Goal: Task Accomplishment & Management: Use online tool/utility

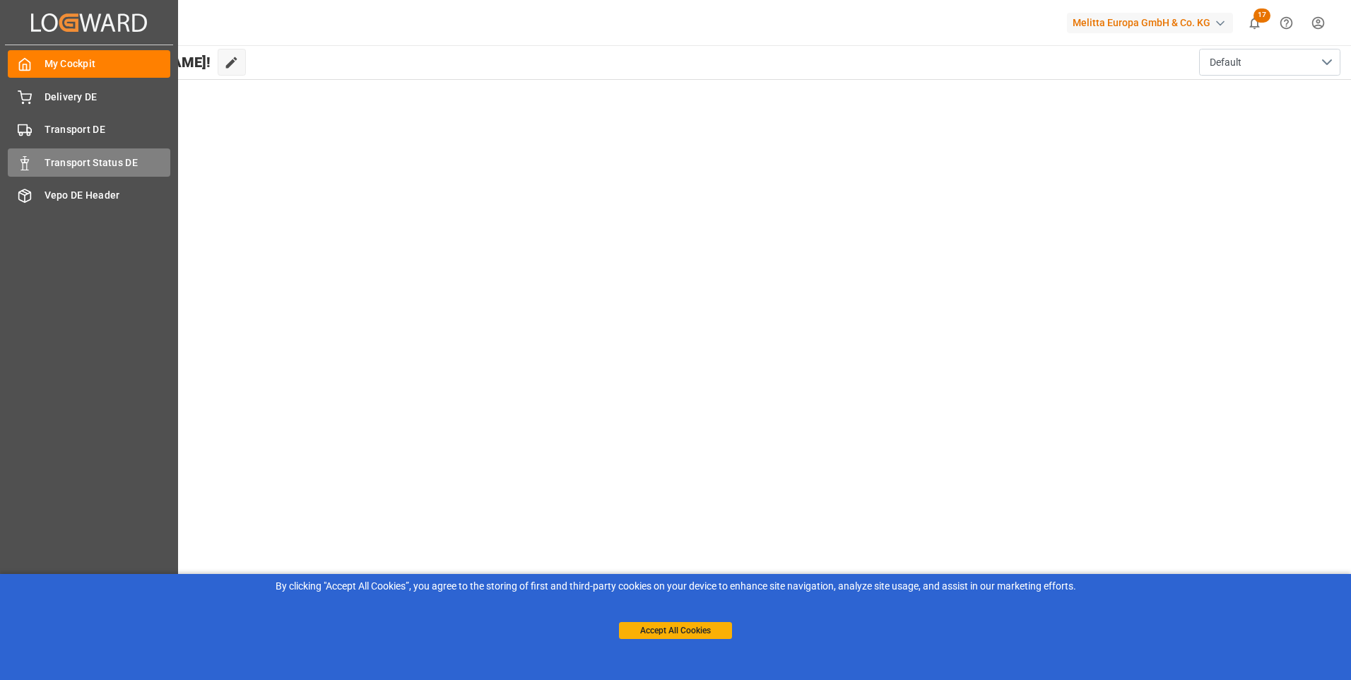
click at [73, 157] on span "Transport Status DE" at bounding box center [108, 162] width 126 height 15
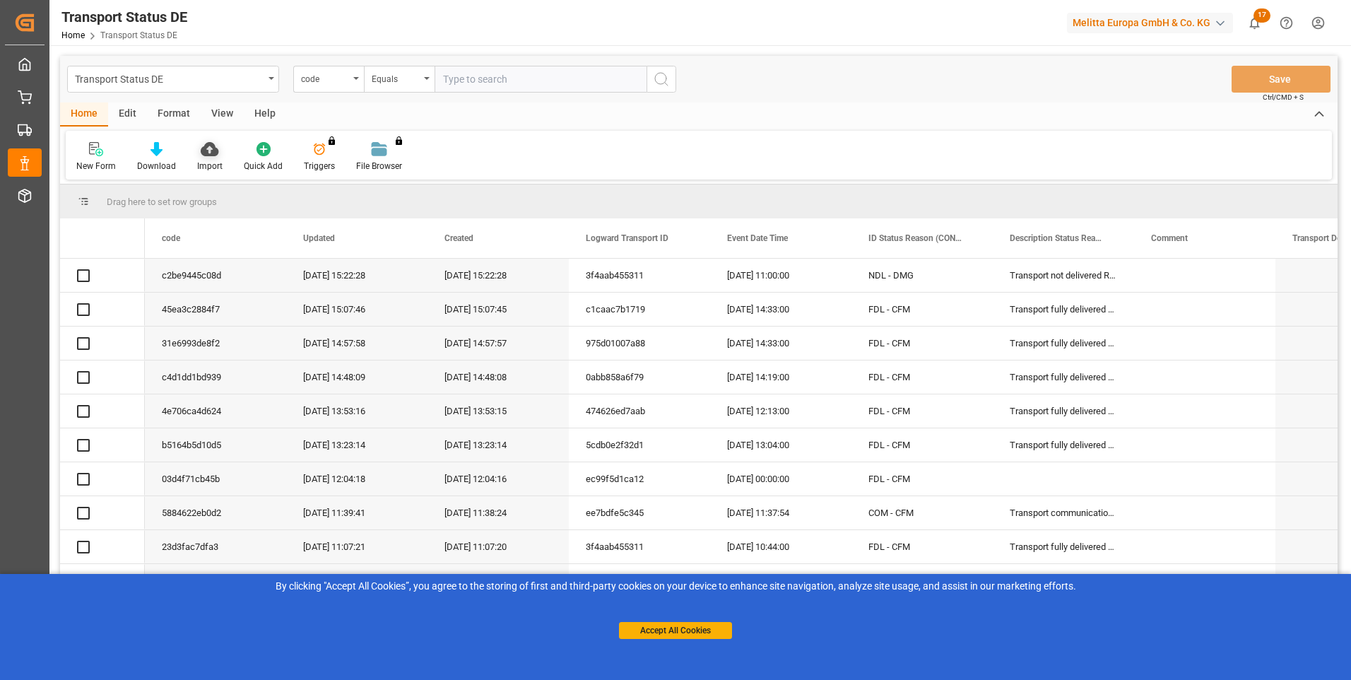
click at [204, 158] on div "Import" at bounding box center [210, 156] width 47 height 31
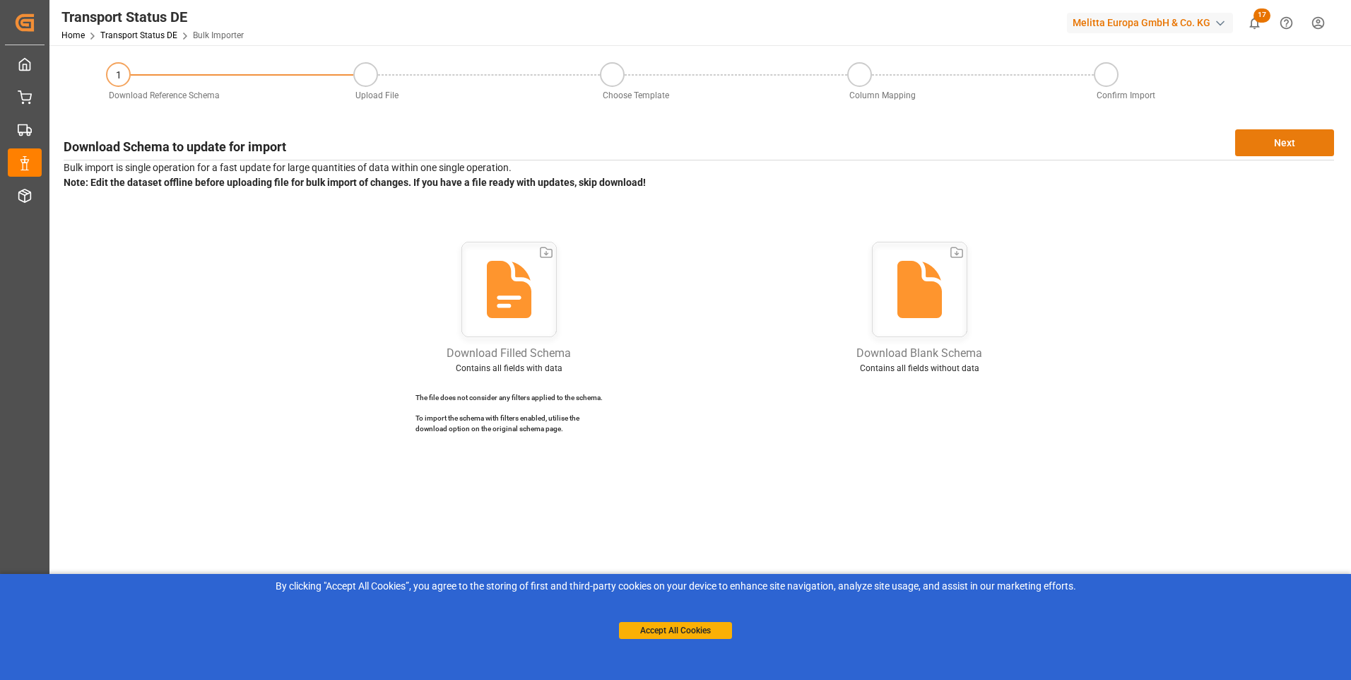
click at [1264, 147] on button "Next" at bounding box center [1284, 142] width 99 height 27
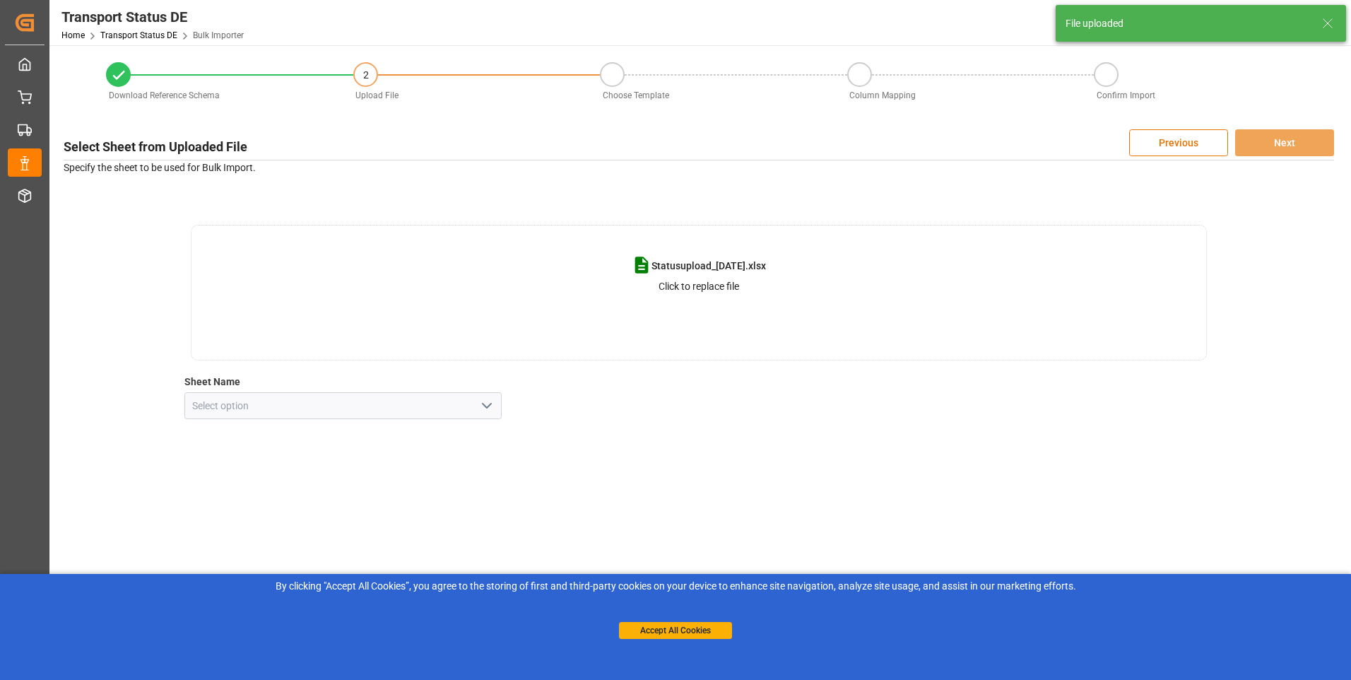
click at [490, 408] on icon "open menu" at bounding box center [486, 405] width 17 height 17
click at [257, 436] on div "my sheet" at bounding box center [343, 437] width 317 height 32
type input "my sheet"
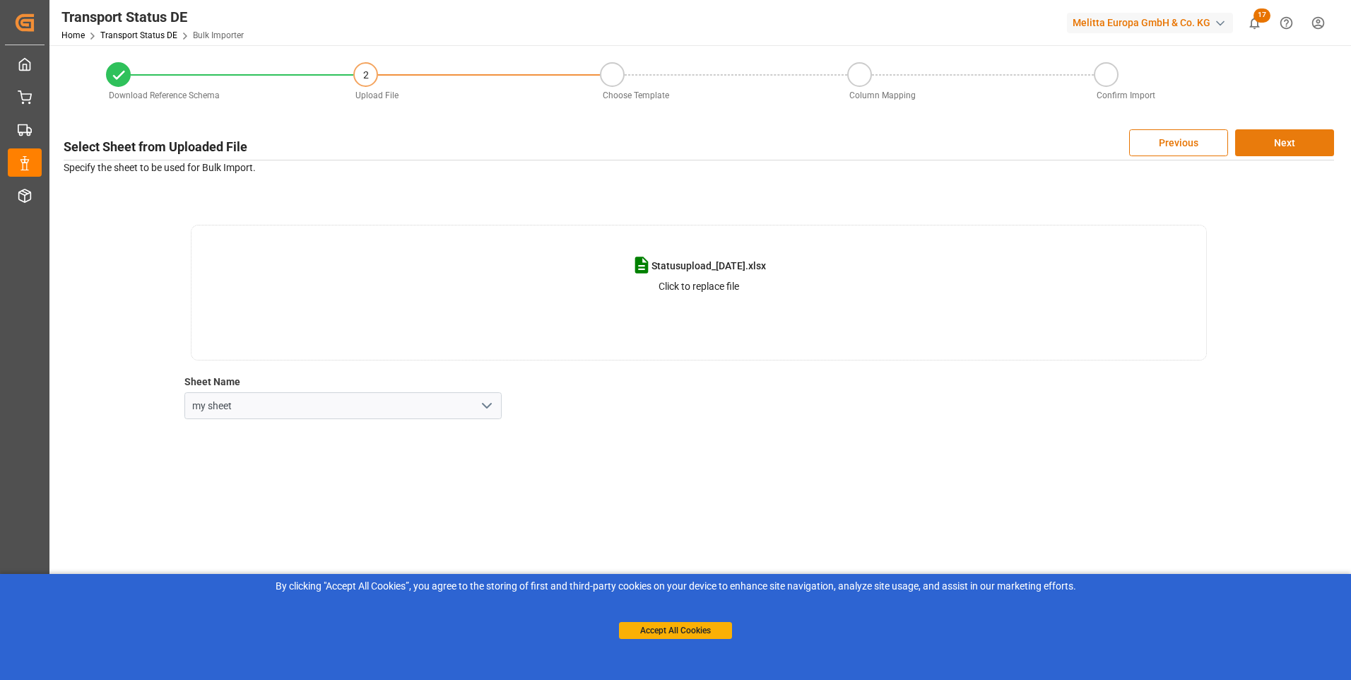
click at [1268, 149] on button "Next" at bounding box center [1284, 142] width 99 height 27
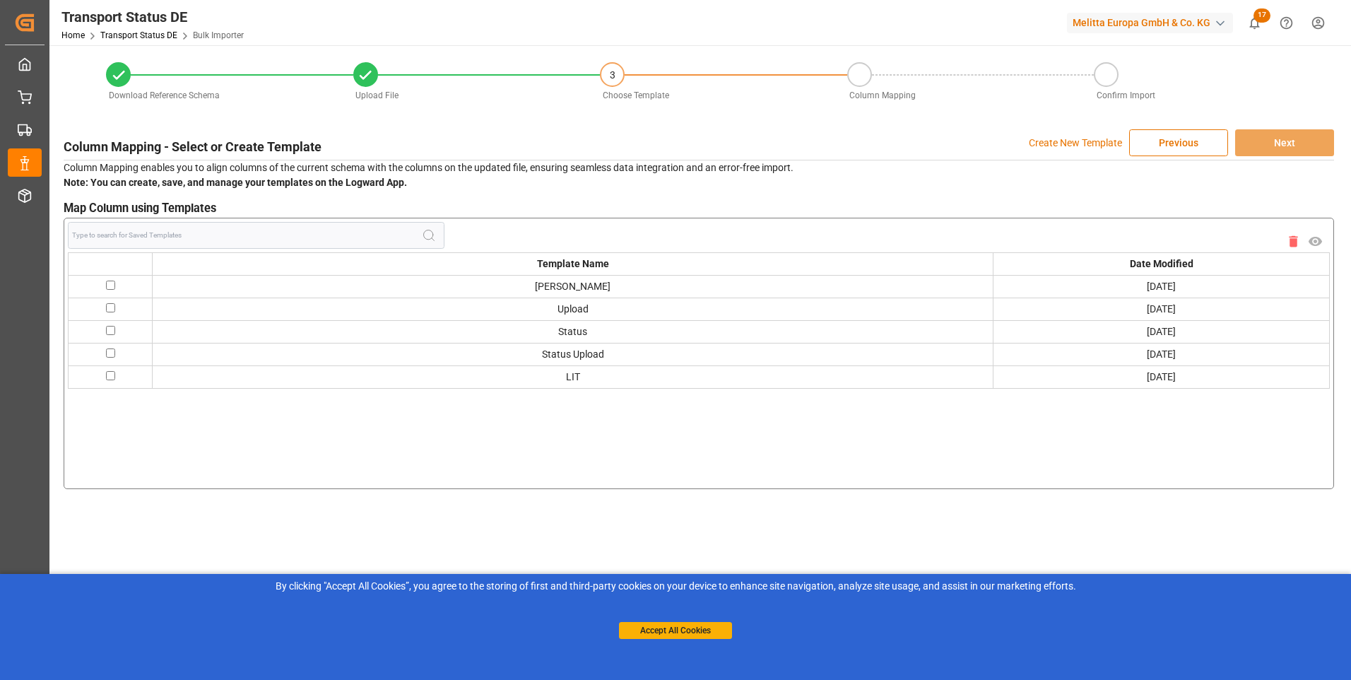
click at [112, 375] on input "checkbox" at bounding box center [110, 375] width 9 height 9
checkbox input "true"
click at [1275, 147] on button "Next" at bounding box center [1284, 142] width 99 height 27
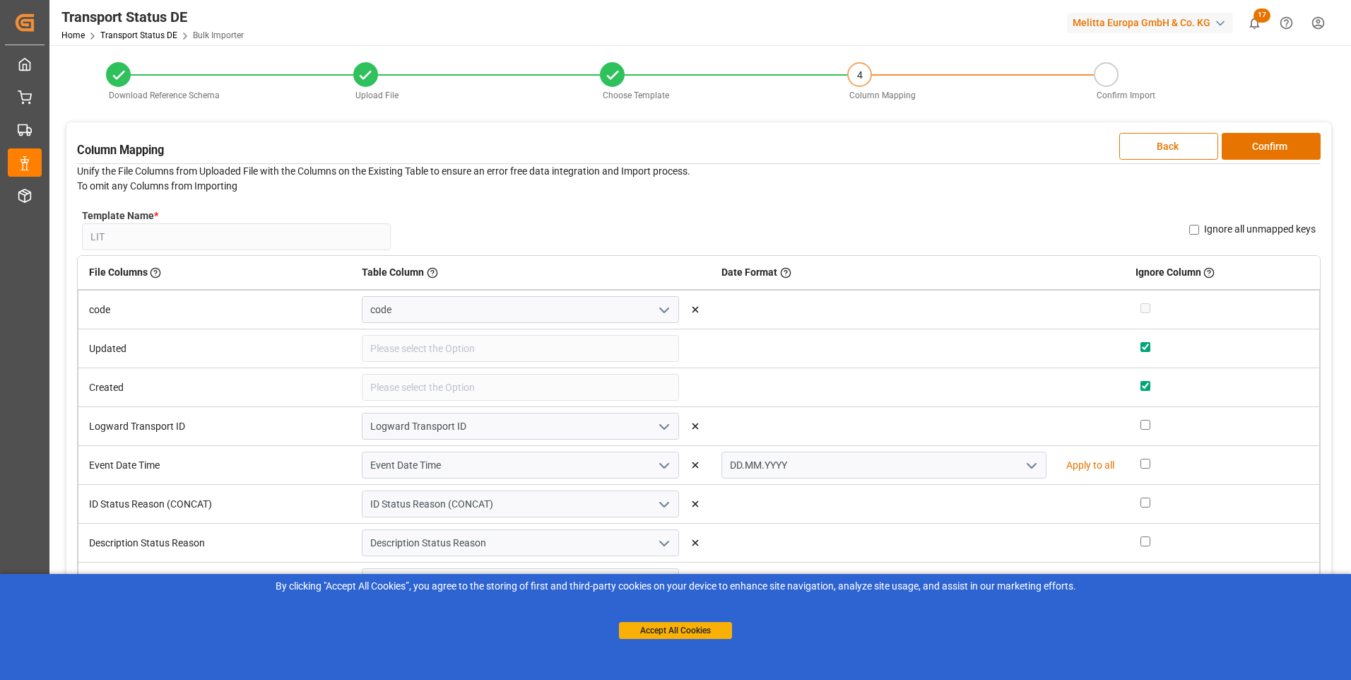
click at [1275, 147] on button "Confirm" at bounding box center [1271, 146] width 99 height 27
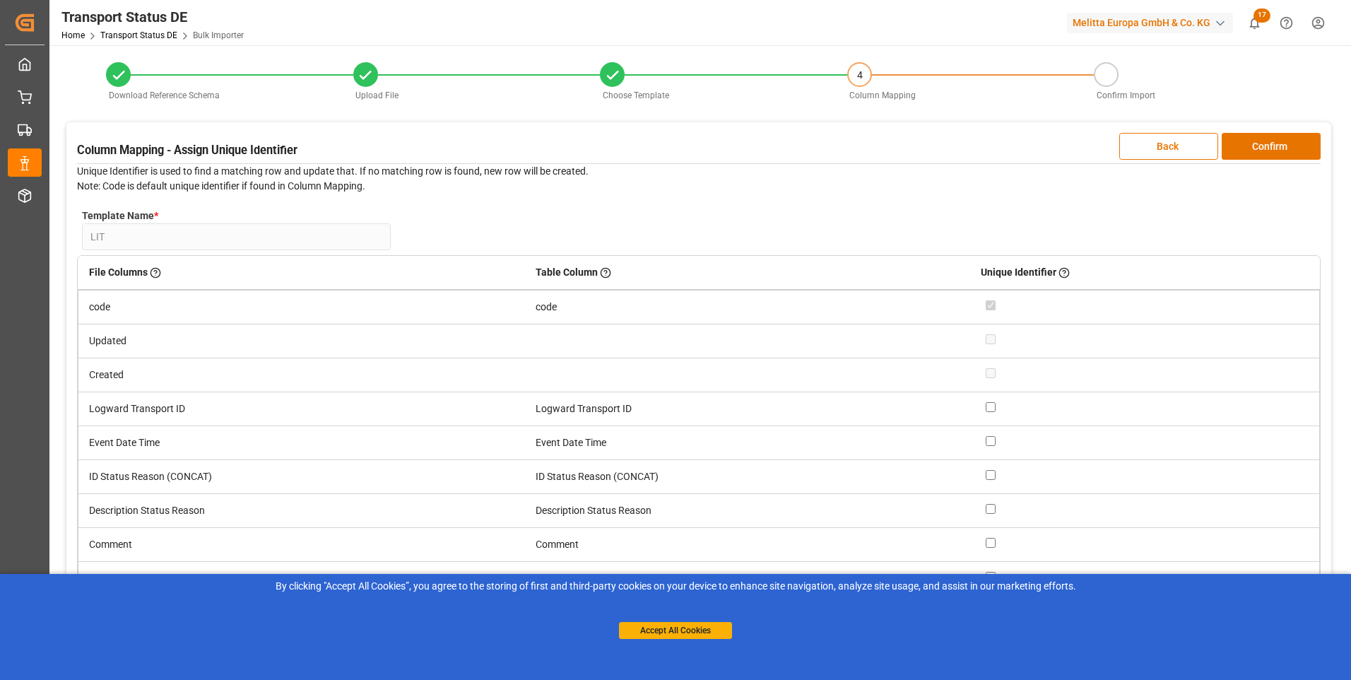
click at [1275, 147] on button "Confirm" at bounding box center [1271, 146] width 99 height 27
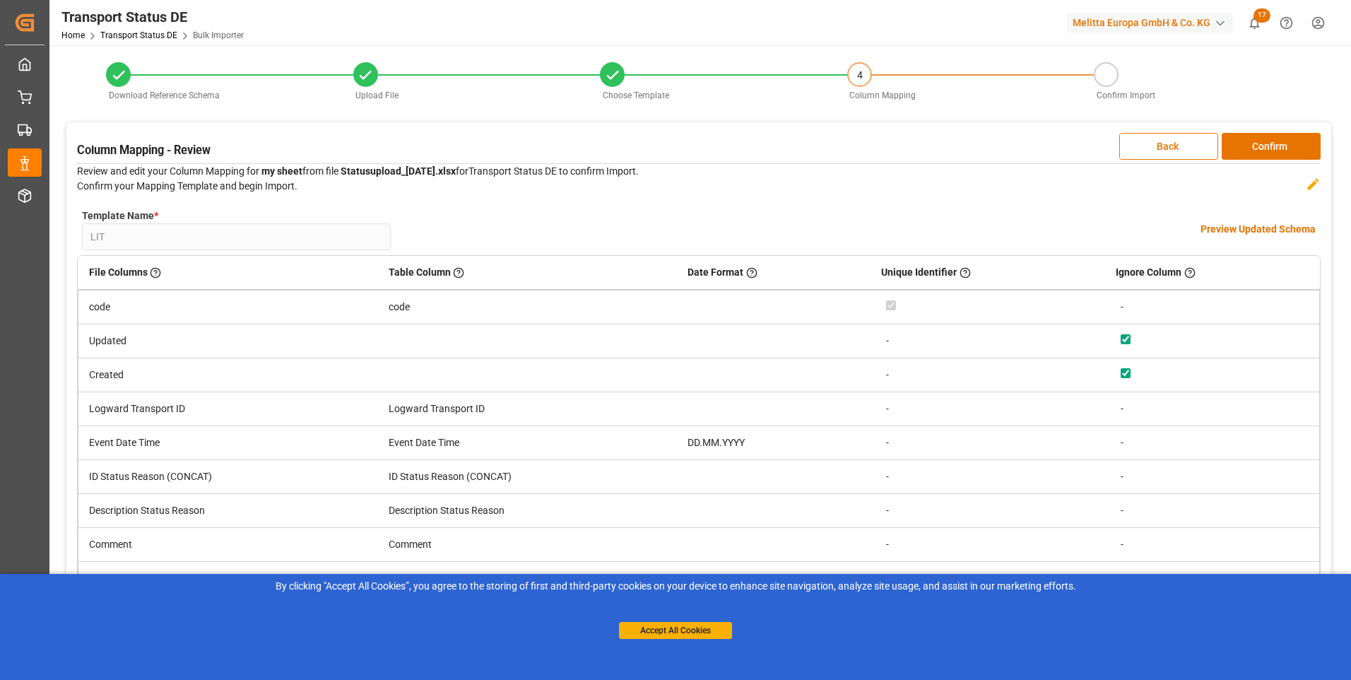
click at [1275, 147] on button "Confirm" at bounding box center [1271, 146] width 99 height 27
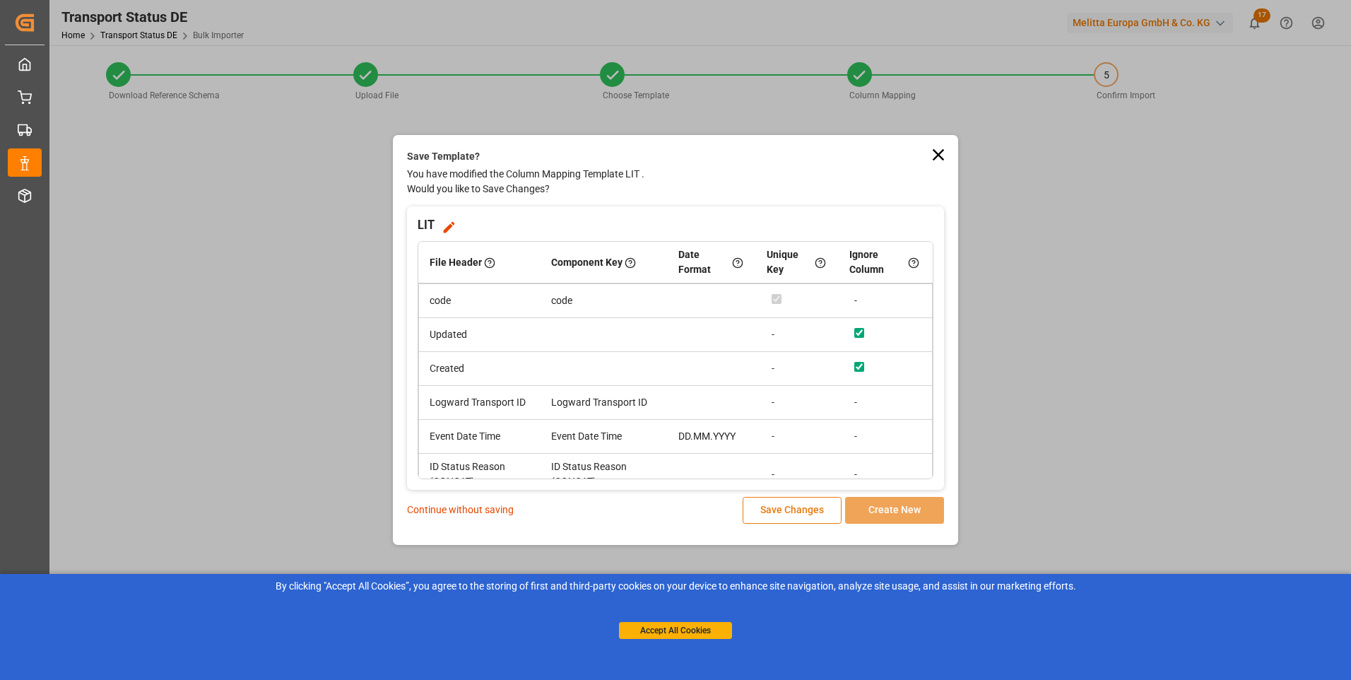
click at [777, 506] on button "Save Changes" at bounding box center [792, 510] width 99 height 27
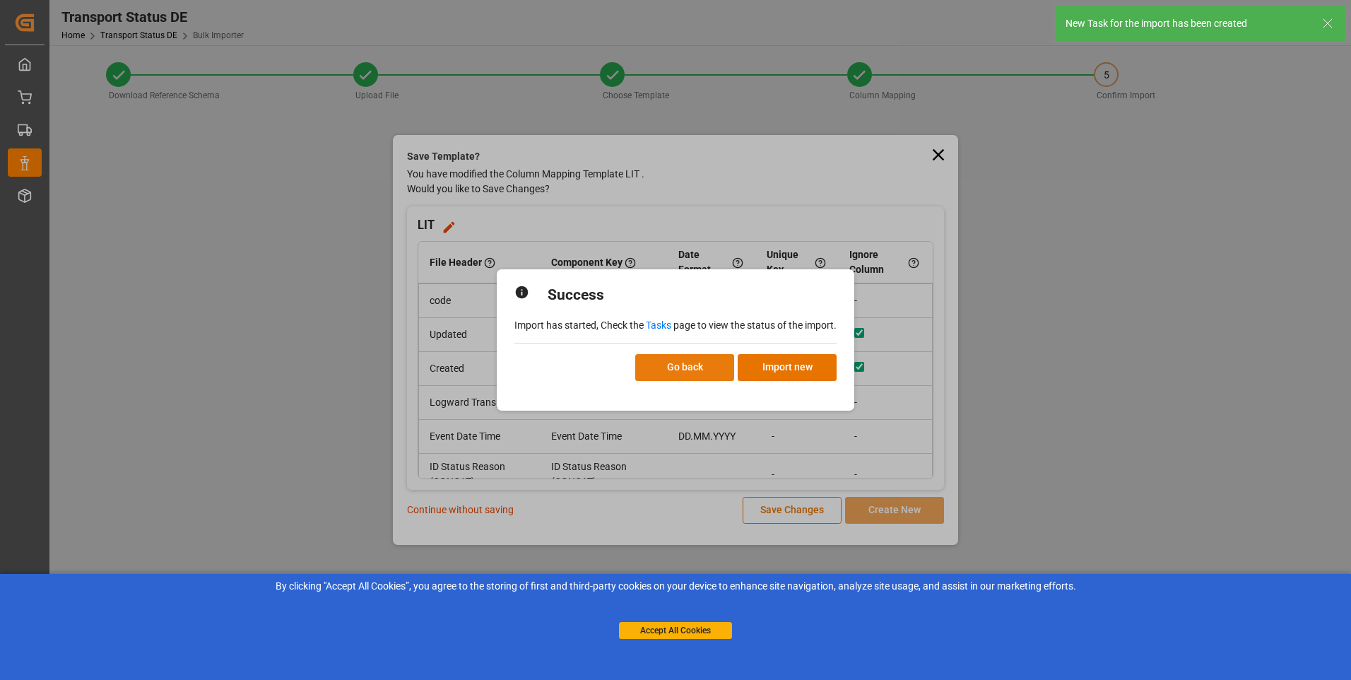
click at [695, 371] on button "Go back" at bounding box center [684, 367] width 99 height 27
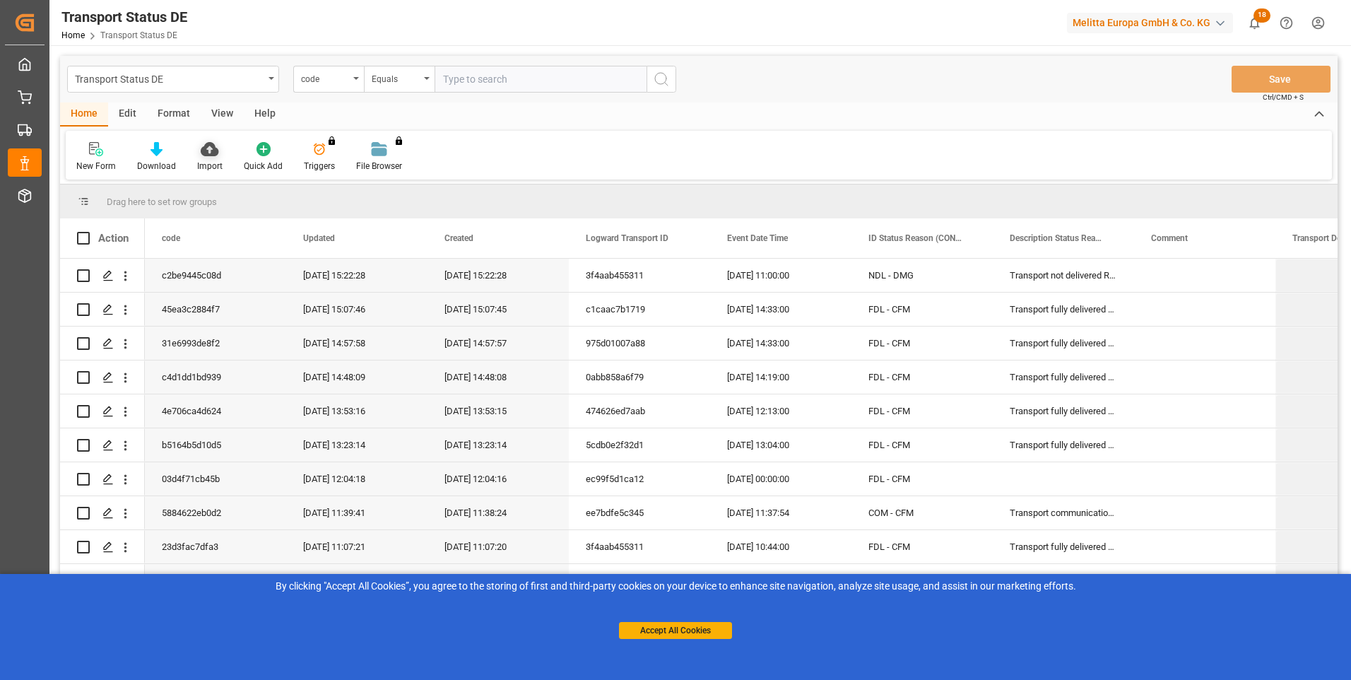
click at [207, 161] on div "Import" at bounding box center [209, 166] width 25 height 13
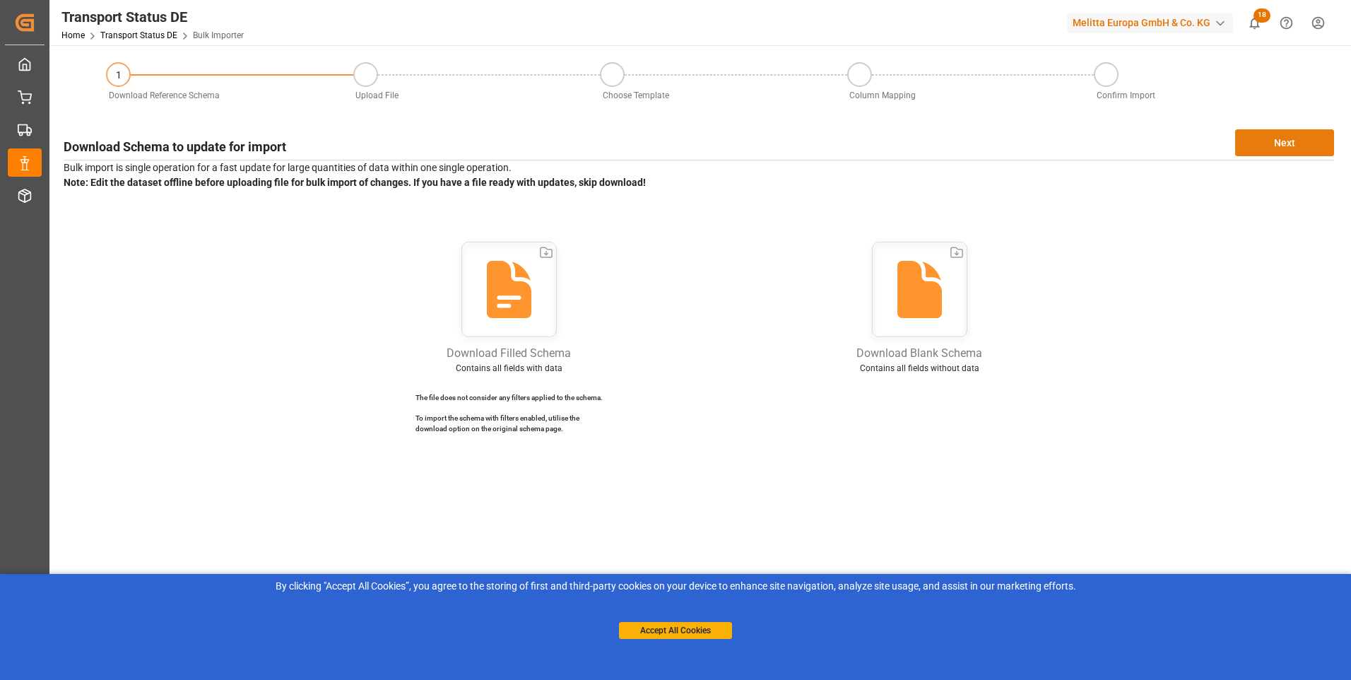
click at [1282, 144] on button "Next" at bounding box center [1284, 142] width 99 height 27
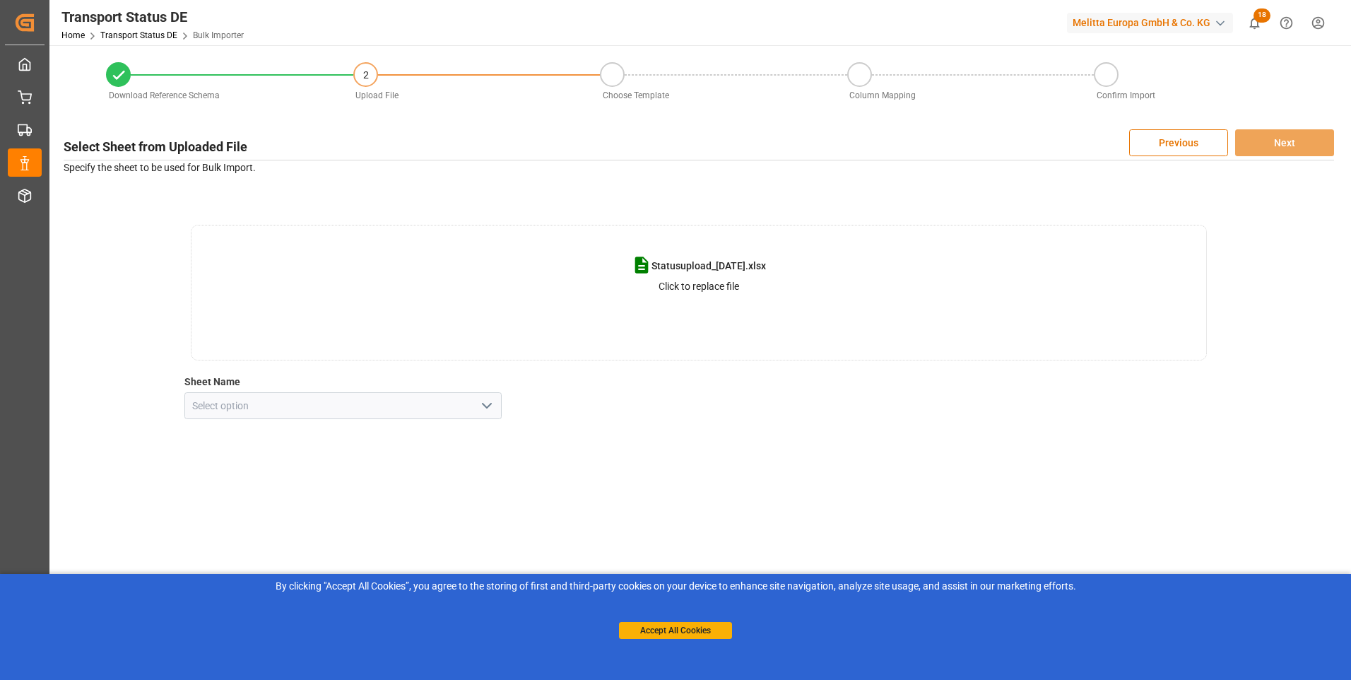
click at [493, 405] on icon "open menu" at bounding box center [486, 405] width 17 height 17
click at [222, 440] on div "my sheet" at bounding box center [343, 437] width 317 height 32
type input "my sheet"
click at [1309, 140] on button "Next" at bounding box center [1284, 142] width 99 height 27
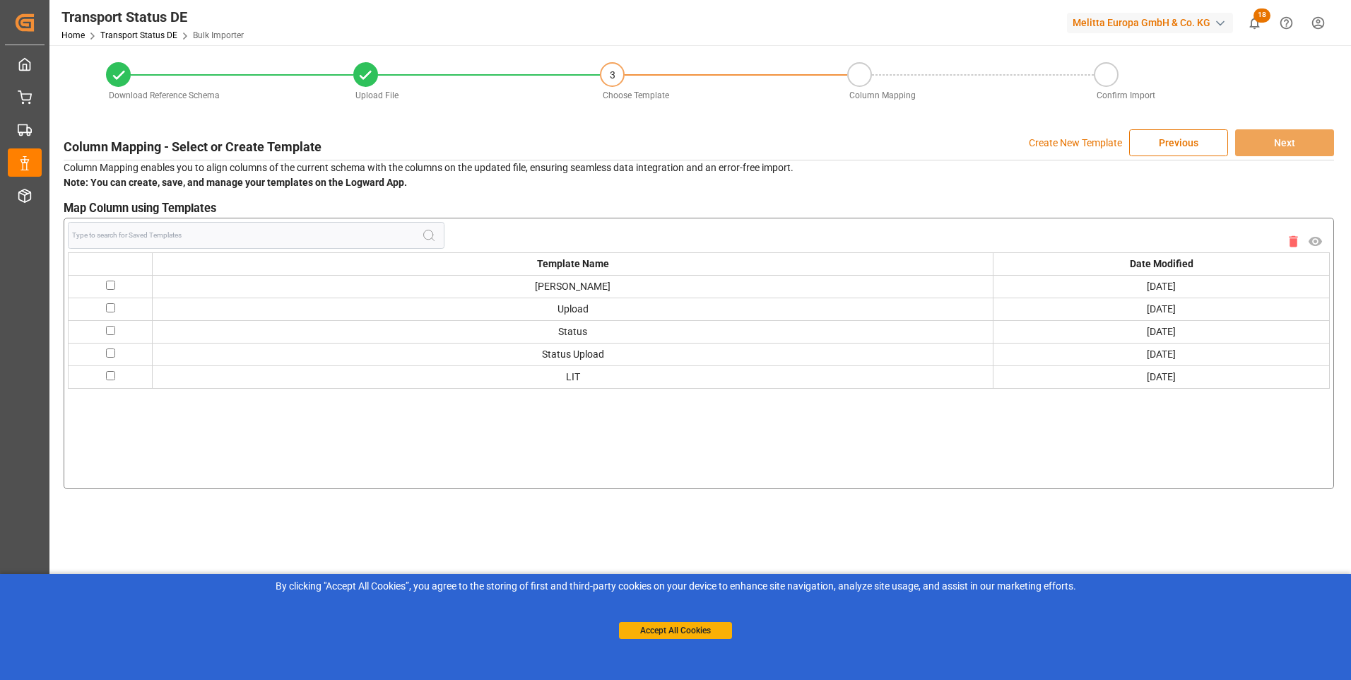
click at [110, 373] on input "checkbox" at bounding box center [110, 375] width 9 height 9
checkbox input "true"
click at [1282, 148] on button "Next" at bounding box center [1284, 142] width 99 height 27
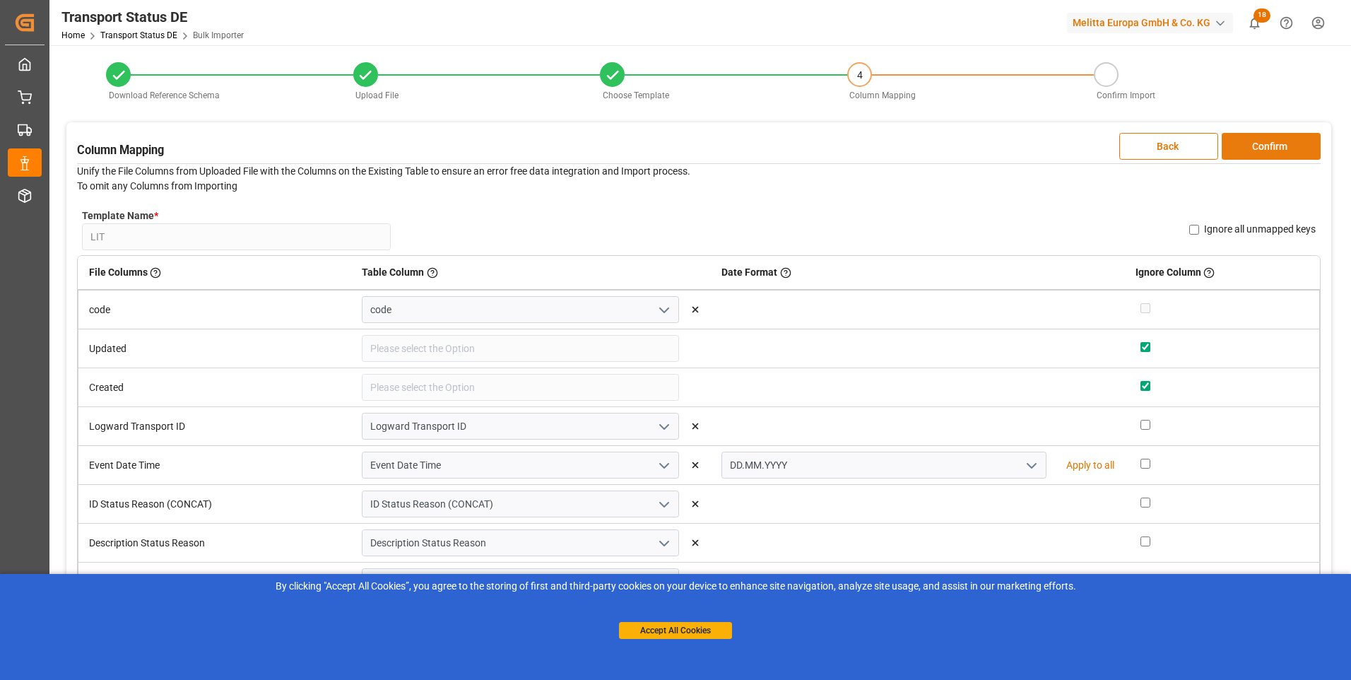
click at [1283, 147] on button "Confirm" at bounding box center [1271, 146] width 99 height 27
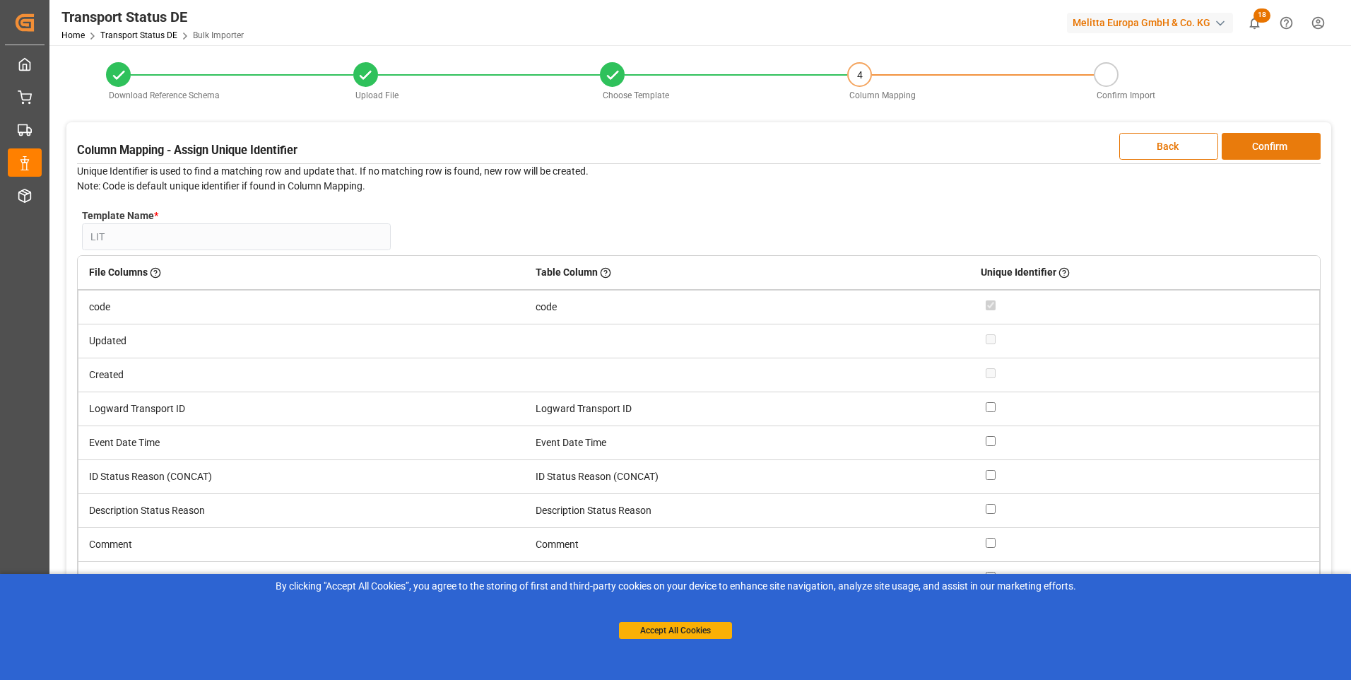
click at [1283, 147] on button "Confirm" at bounding box center [1271, 146] width 99 height 27
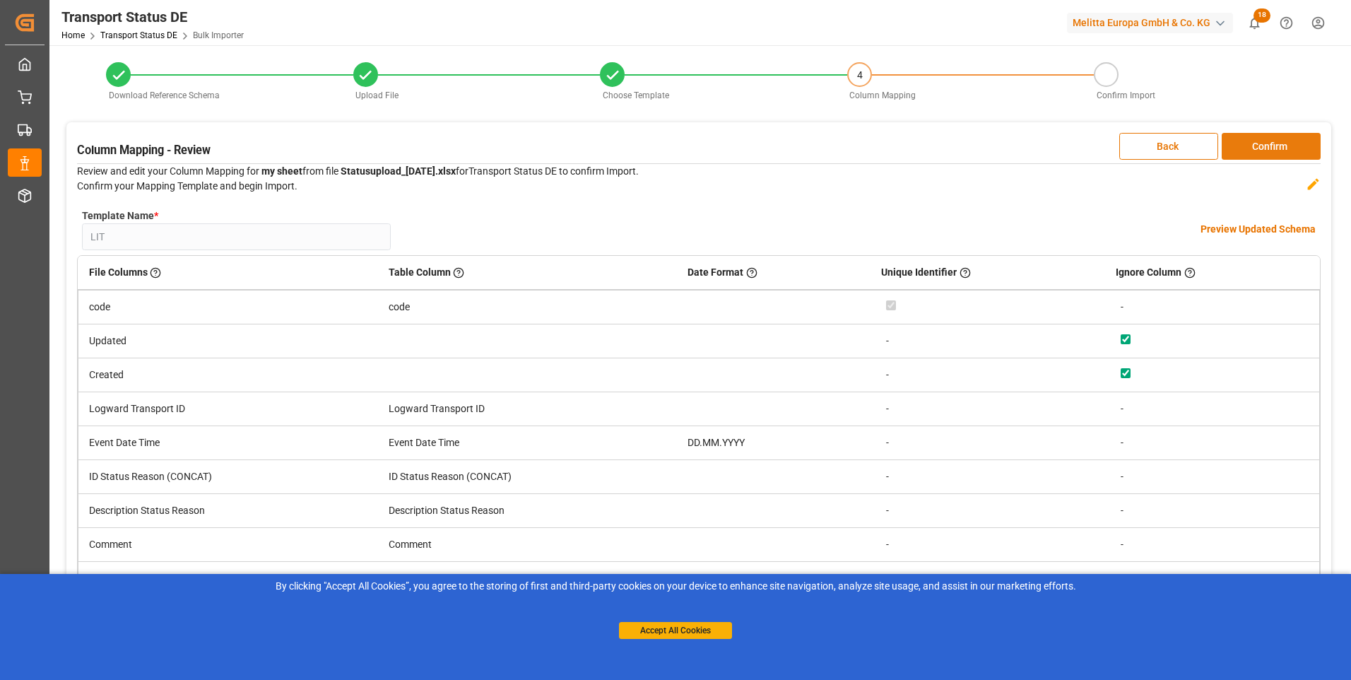
click at [1283, 147] on button "Confirm" at bounding box center [1271, 146] width 99 height 27
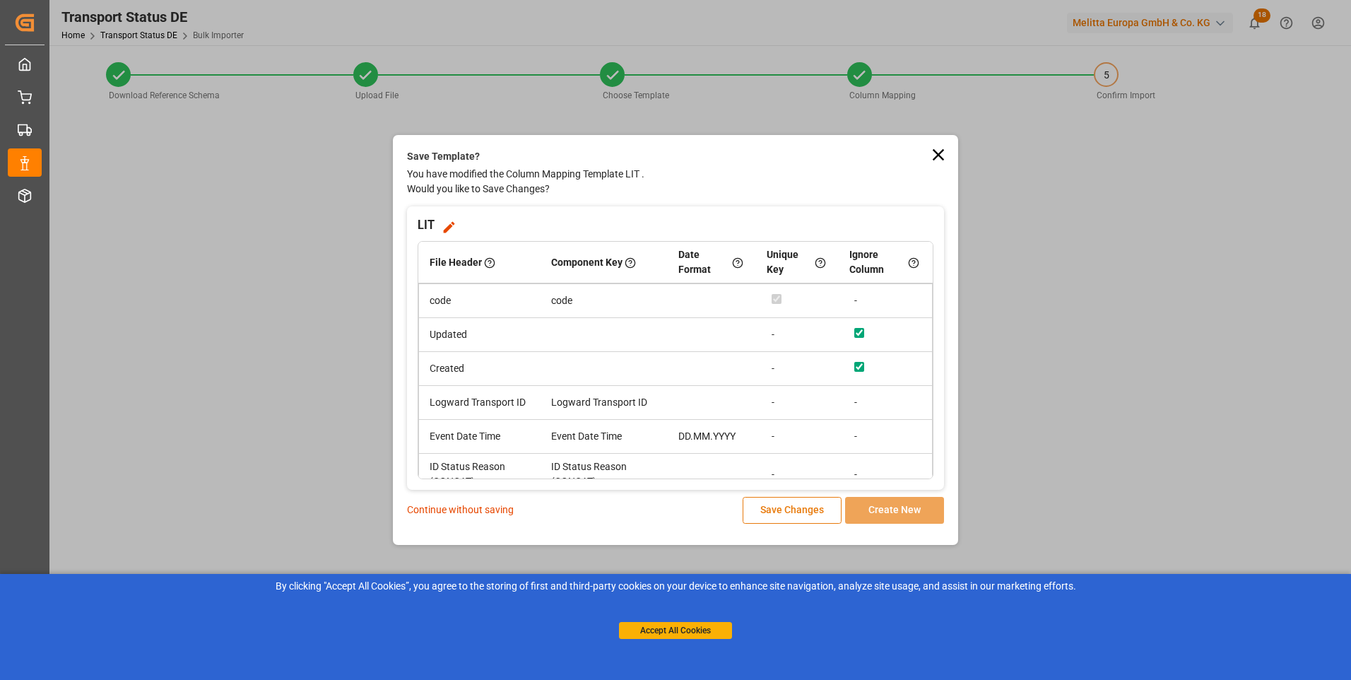
click at [784, 516] on button "Save Changes" at bounding box center [792, 510] width 99 height 27
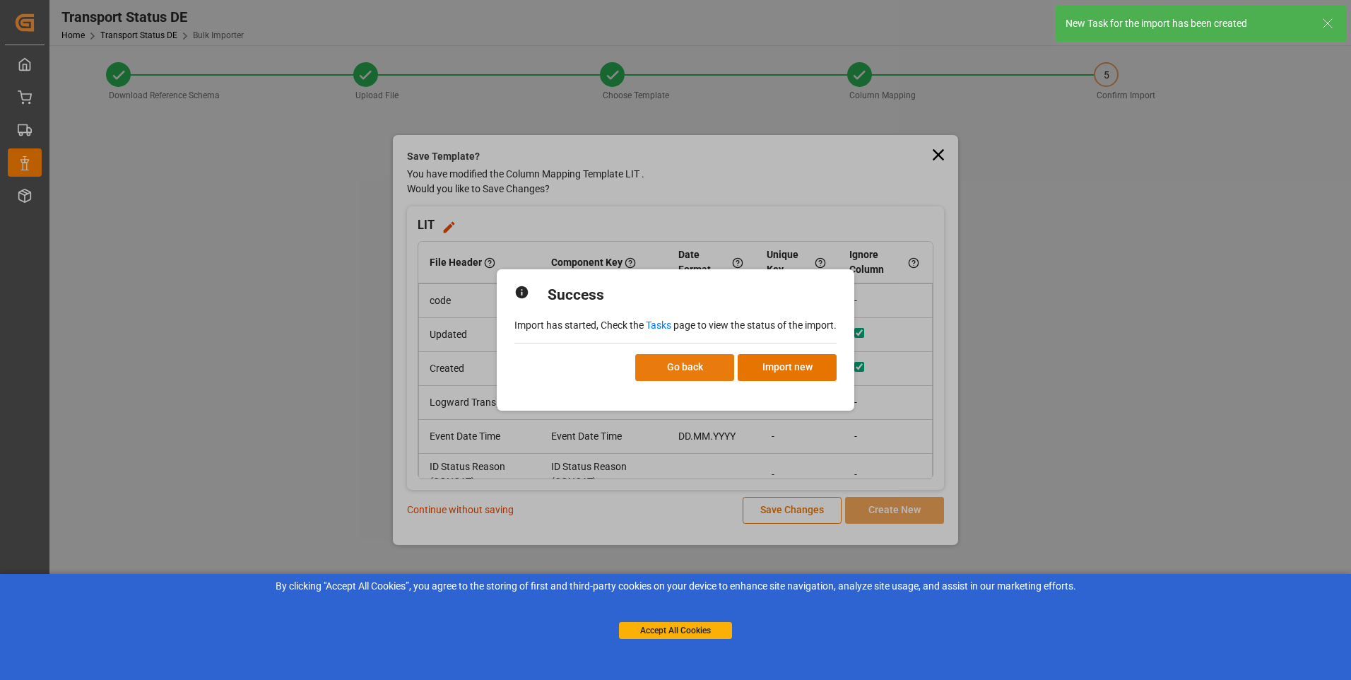
click at [703, 369] on button "Go back" at bounding box center [684, 367] width 99 height 27
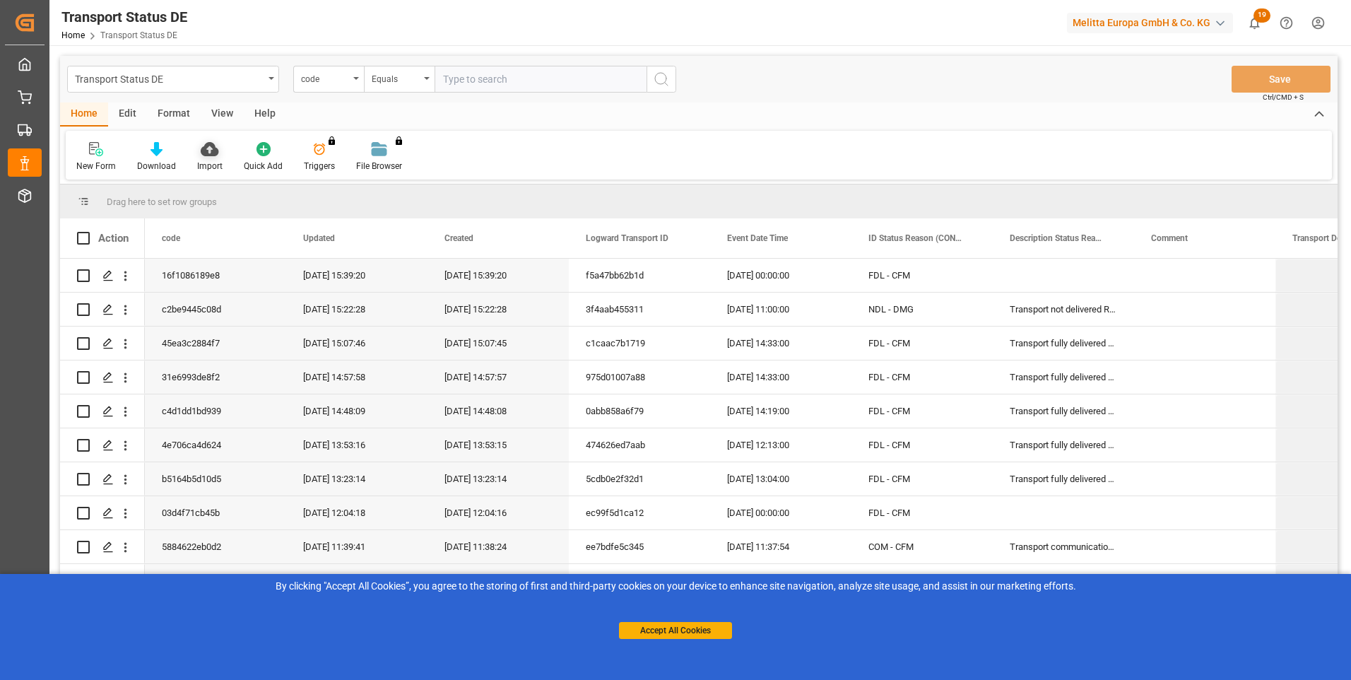
click at [213, 155] on icon at bounding box center [210, 149] width 18 height 14
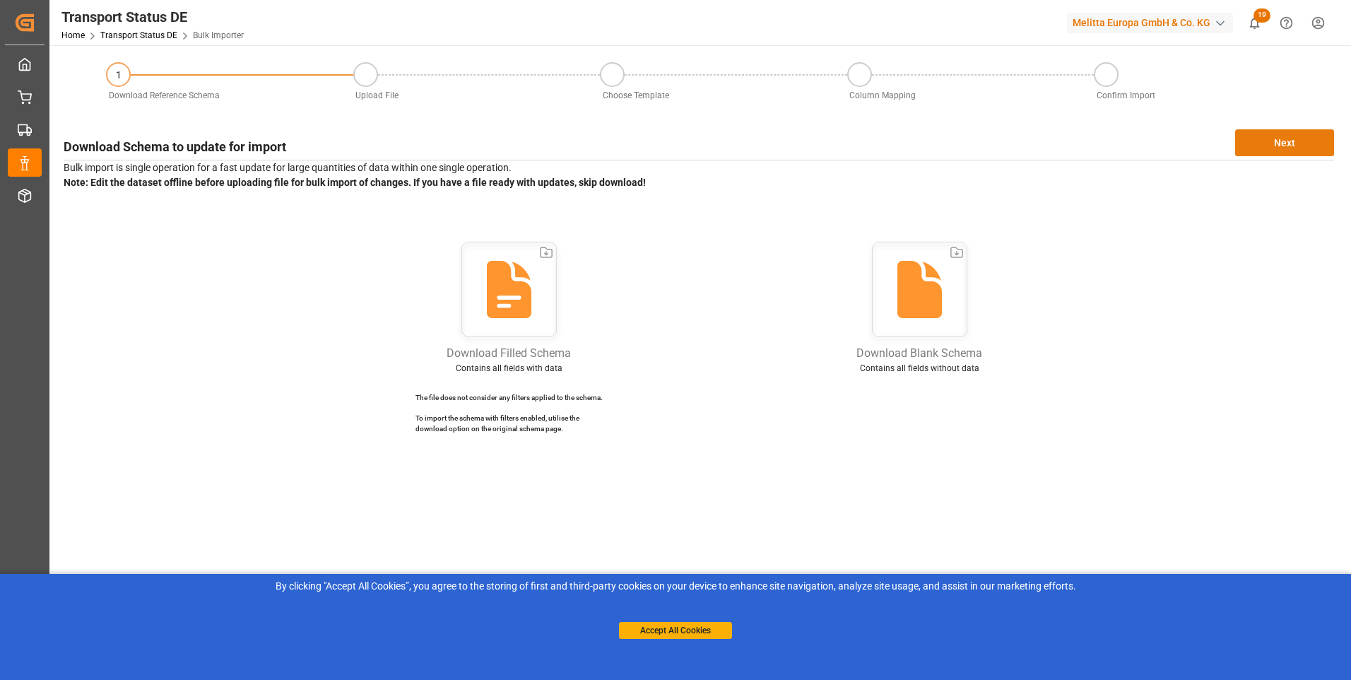
click at [1275, 148] on button "Next" at bounding box center [1284, 142] width 99 height 27
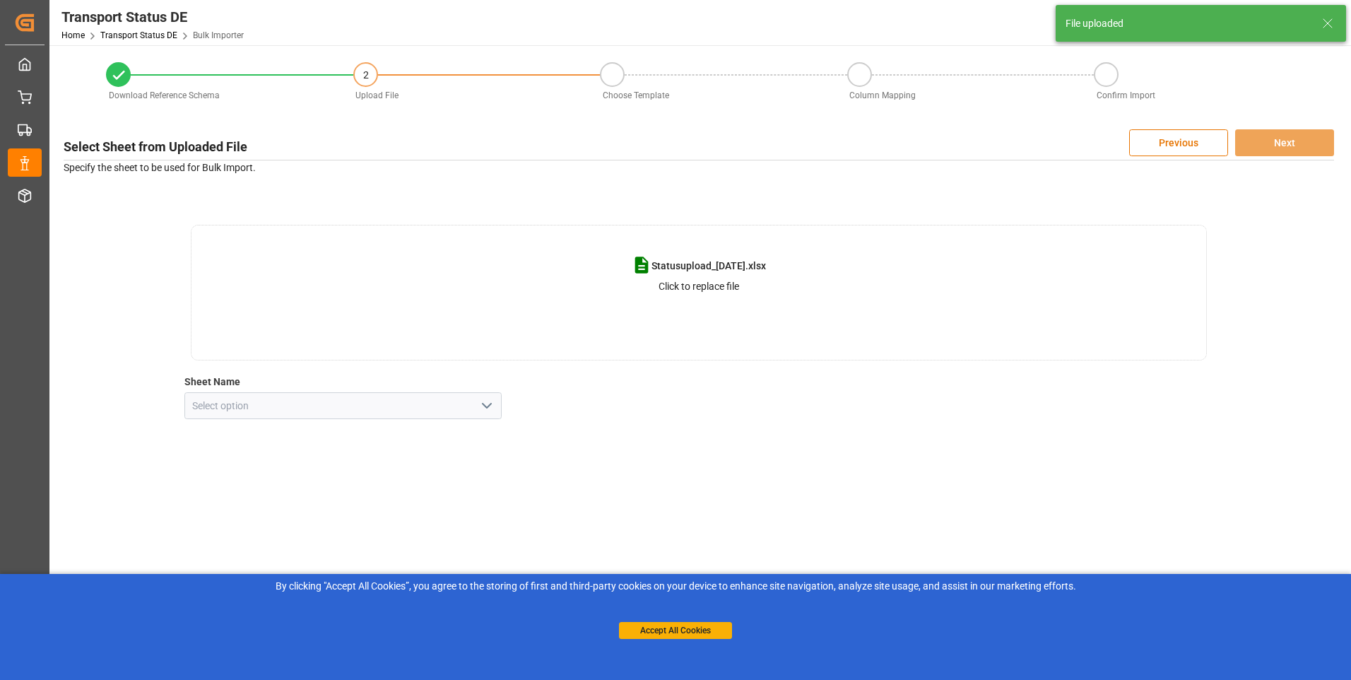
click at [492, 407] on icon "open menu" at bounding box center [486, 405] width 17 height 17
click at [337, 439] on div "my sheet" at bounding box center [343, 437] width 317 height 32
type input "my sheet"
click at [1300, 142] on button "Next" at bounding box center [1284, 142] width 99 height 27
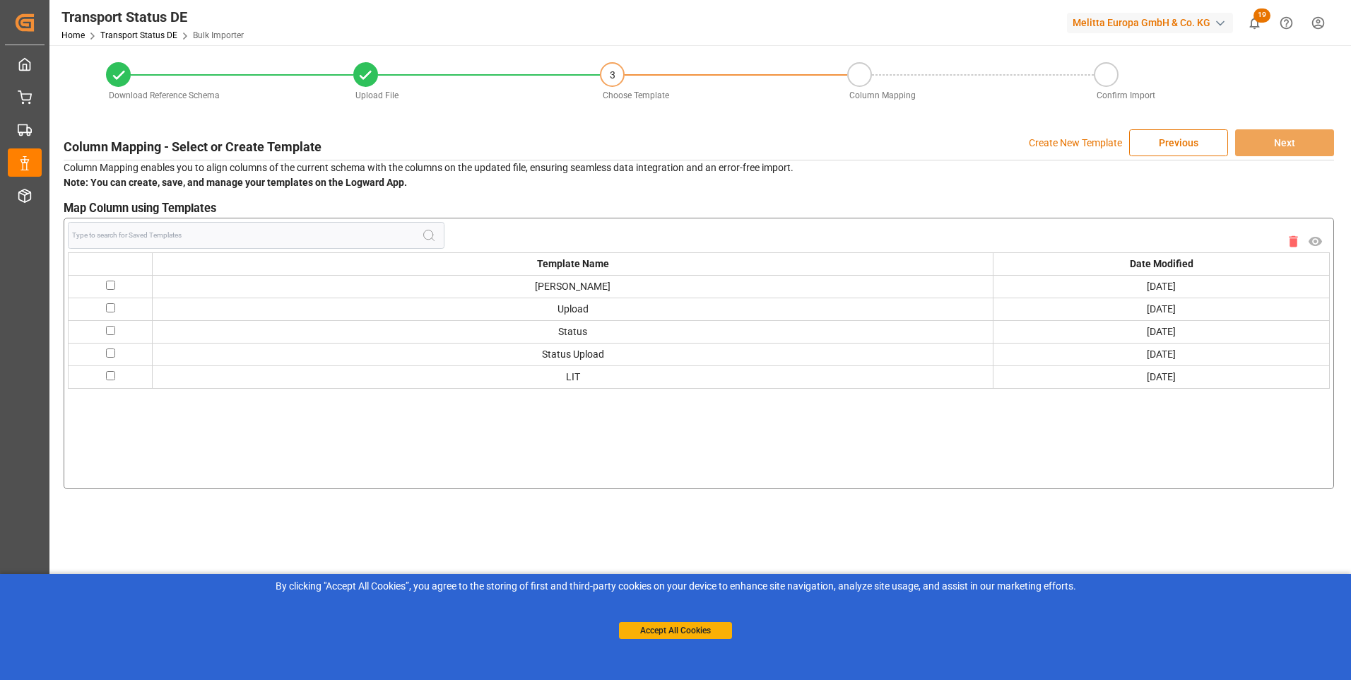
click at [108, 375] on input "checkbox" at bounding box center [110, 375] width 9 height 9
checkbox input "true"
click at [1279, 148] on button "Next" at bounding box center [1284, 142] width 99 height 27
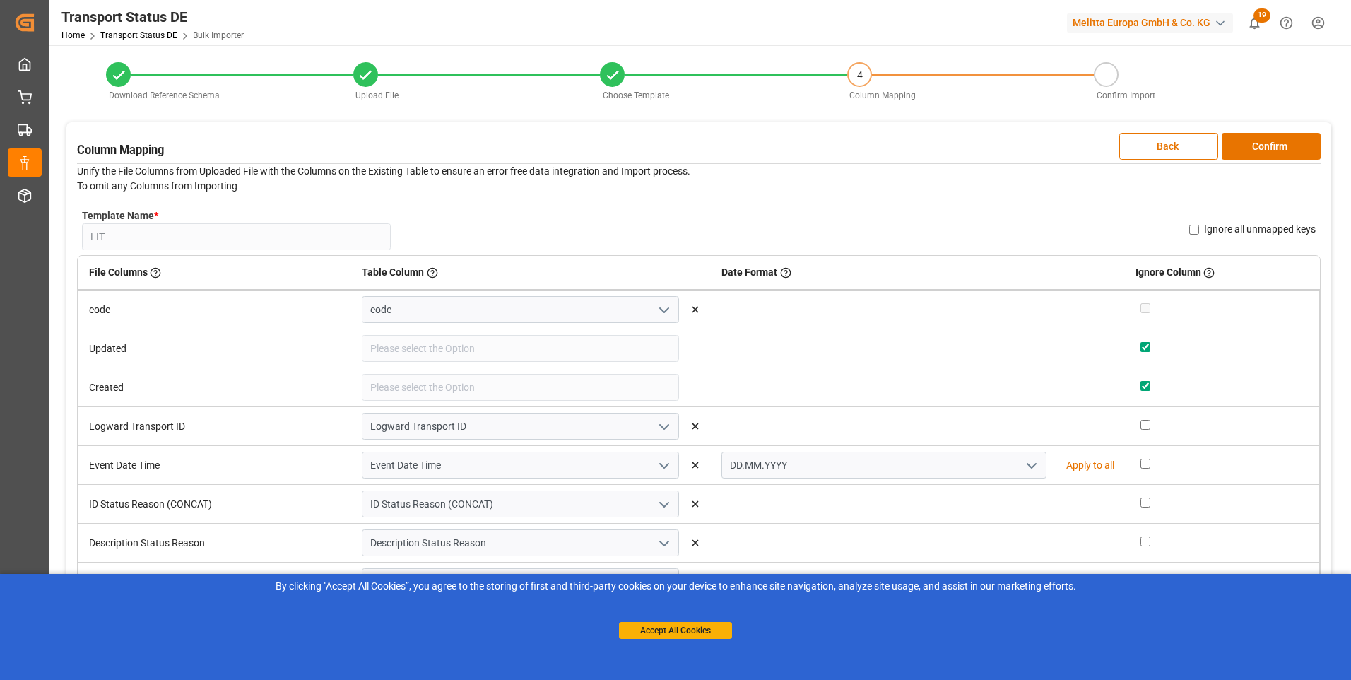
click at [1279, 148] on button "Confirm" at bounding box center [1271, 146] width 99 height 27
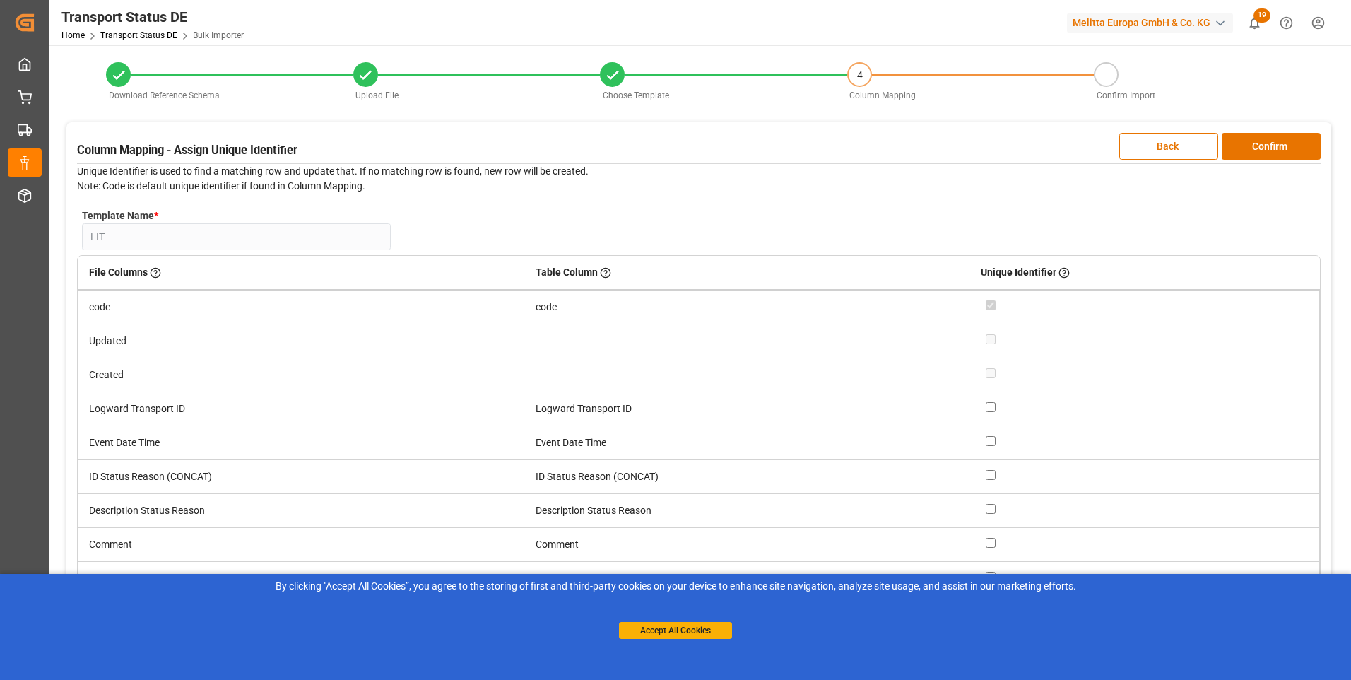
click at [1279, 148] on button "Confirm" at bounding box center [1271, 146] width 99 height 27
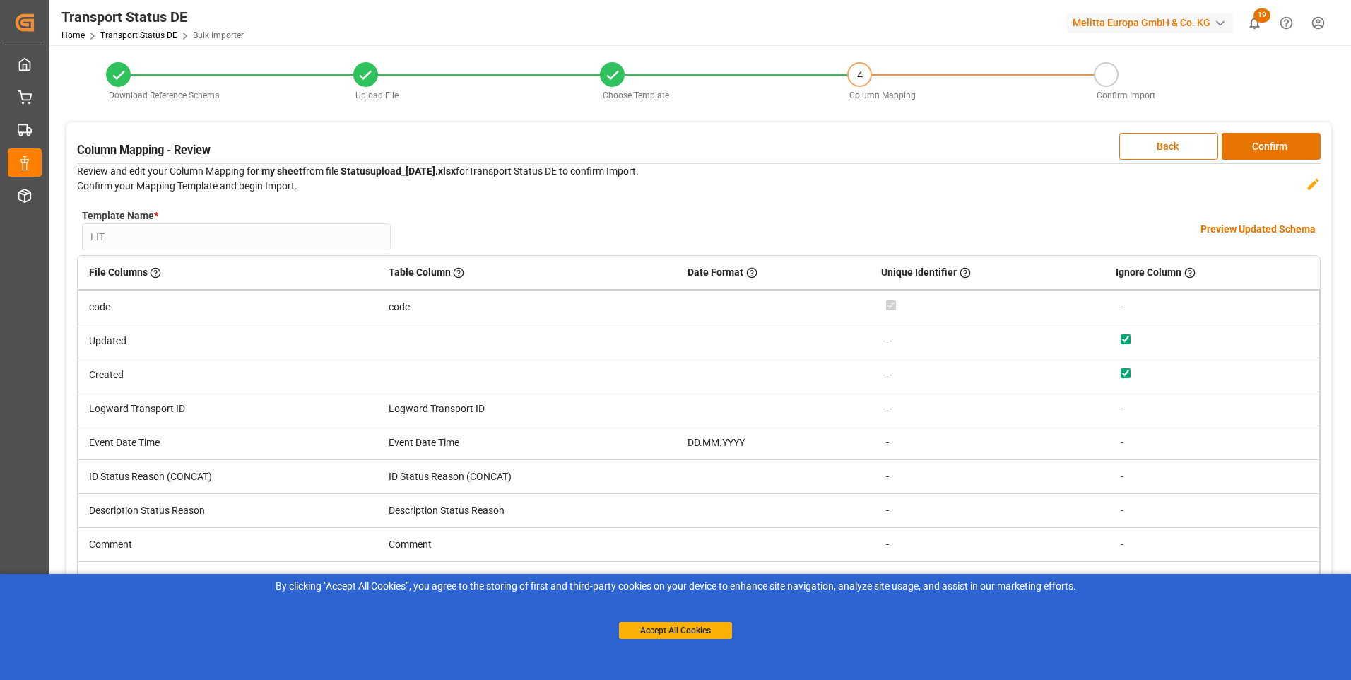
click at [1279, 148] on button "Confirm" at bounding box center [1271, 146] width 99 height 27
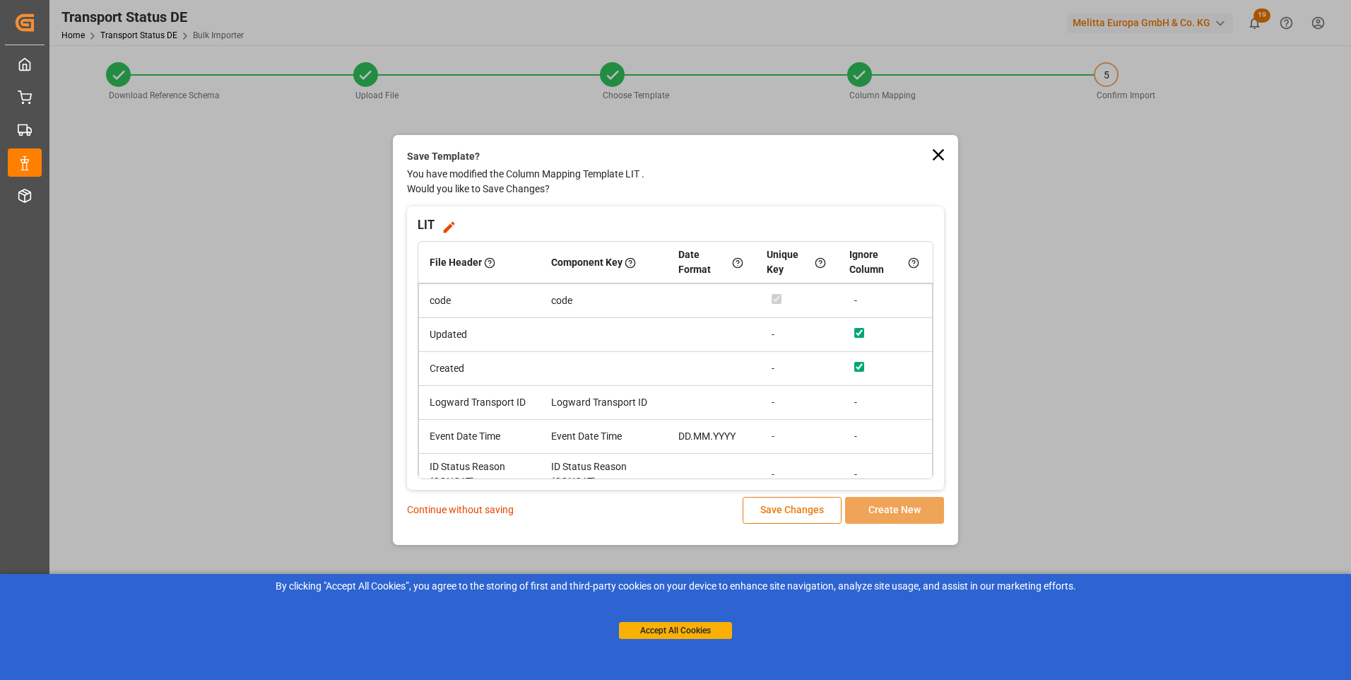
click at [789, 516] on button "Save Changes" at bounding box center [792, 510] width 99 height 27
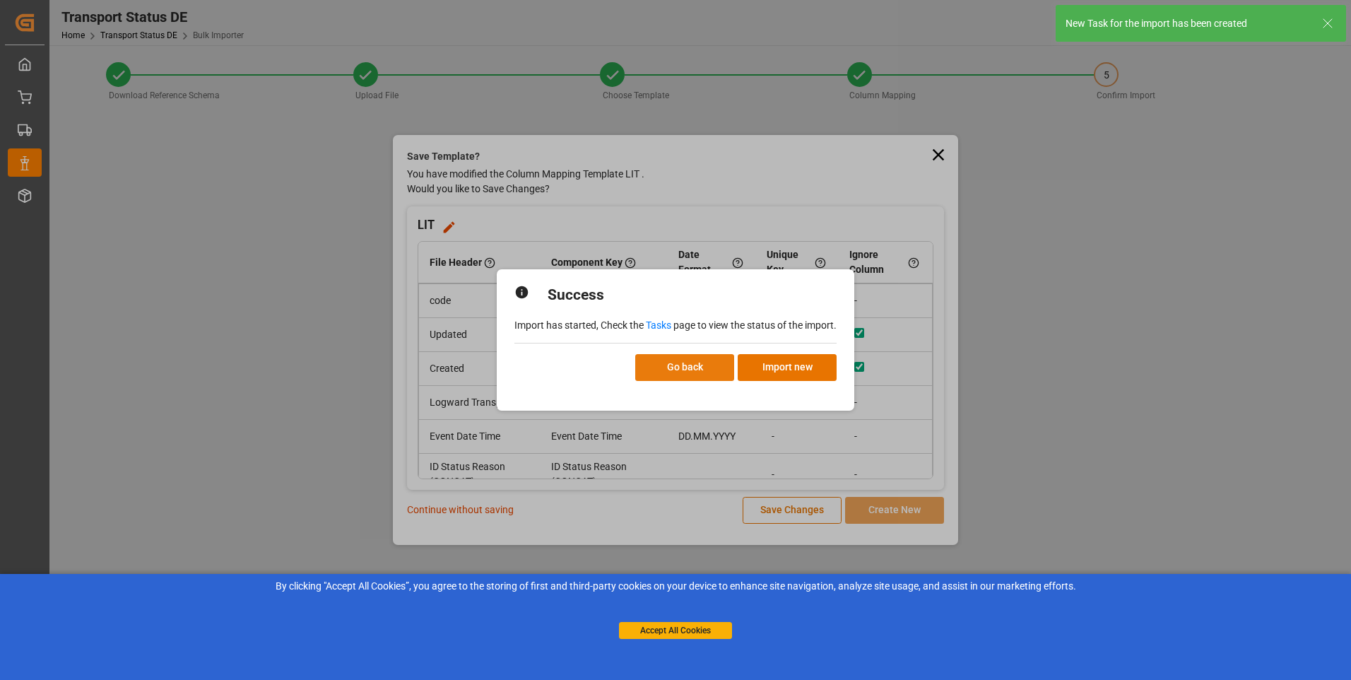
click at [710, 375] on button "Go back" at bounding box center [684, 367] width 99 height 27
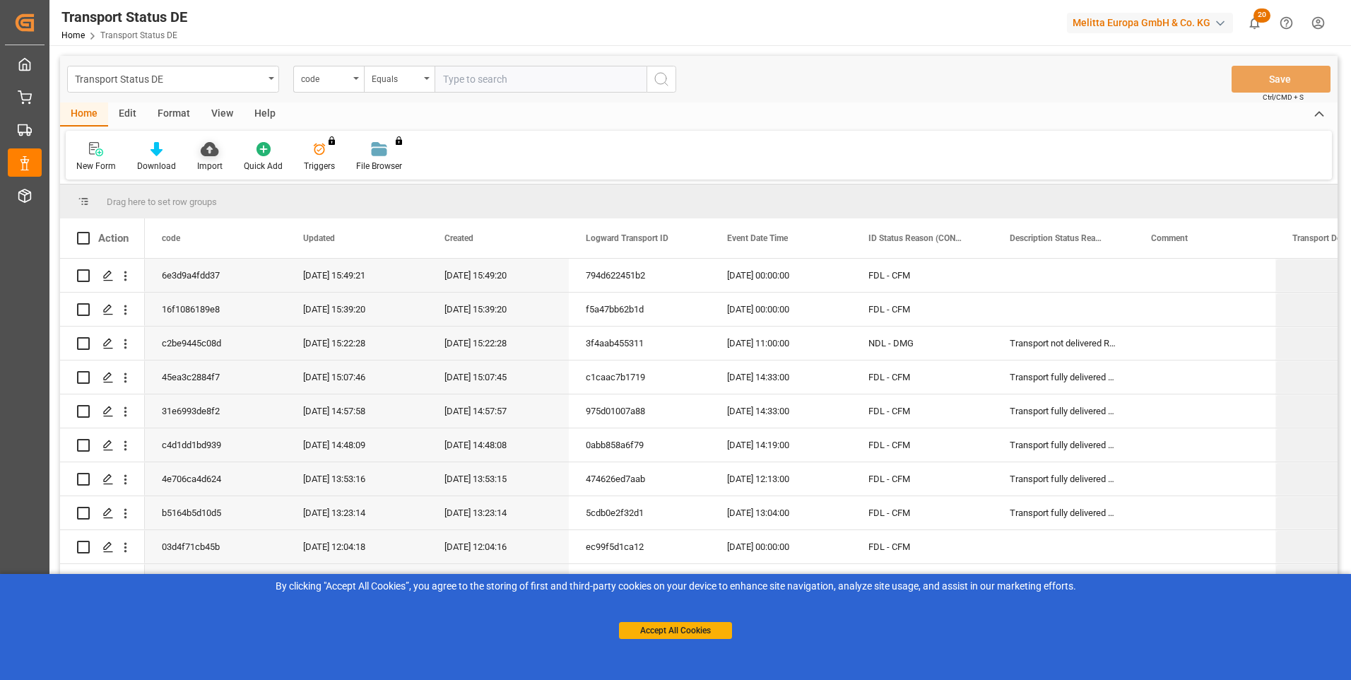
click at [201, 158] on div "Import" at bounding box center [210, 156] width 47 height 31
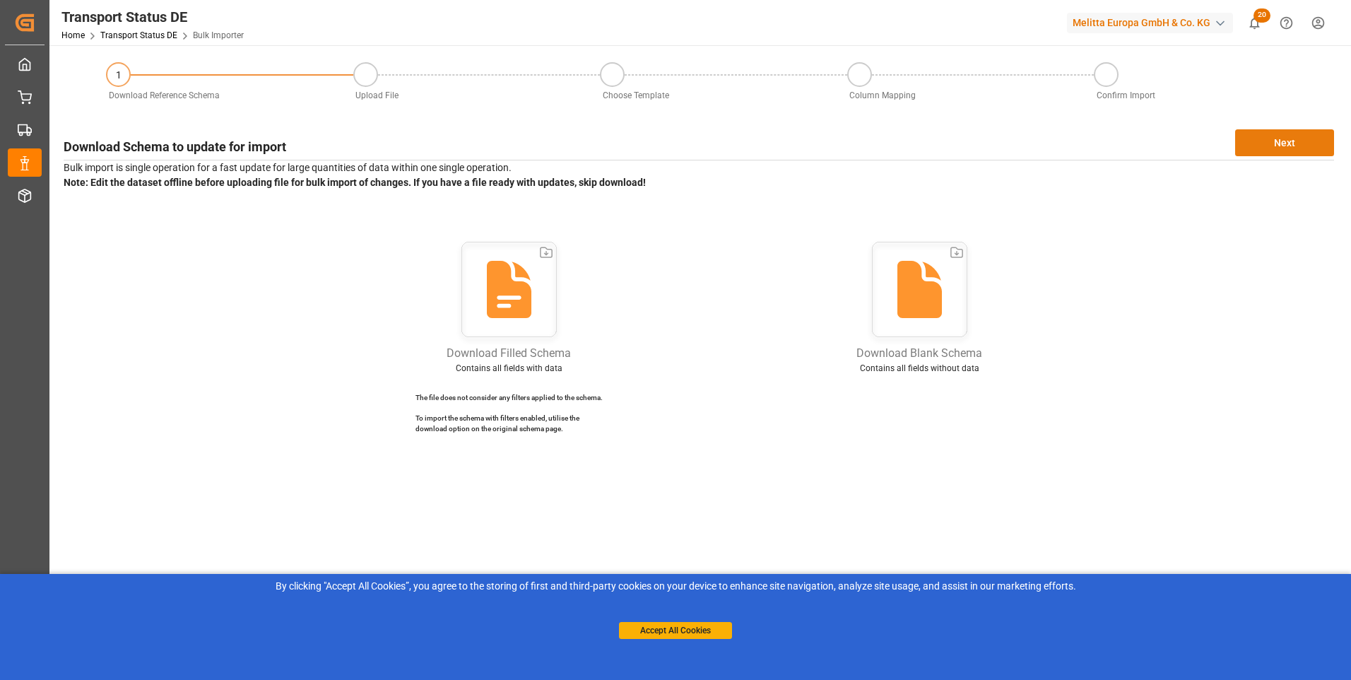
click at [1267, 144] on button "Next" at bounding box center [1284, 142] width 99 height 27
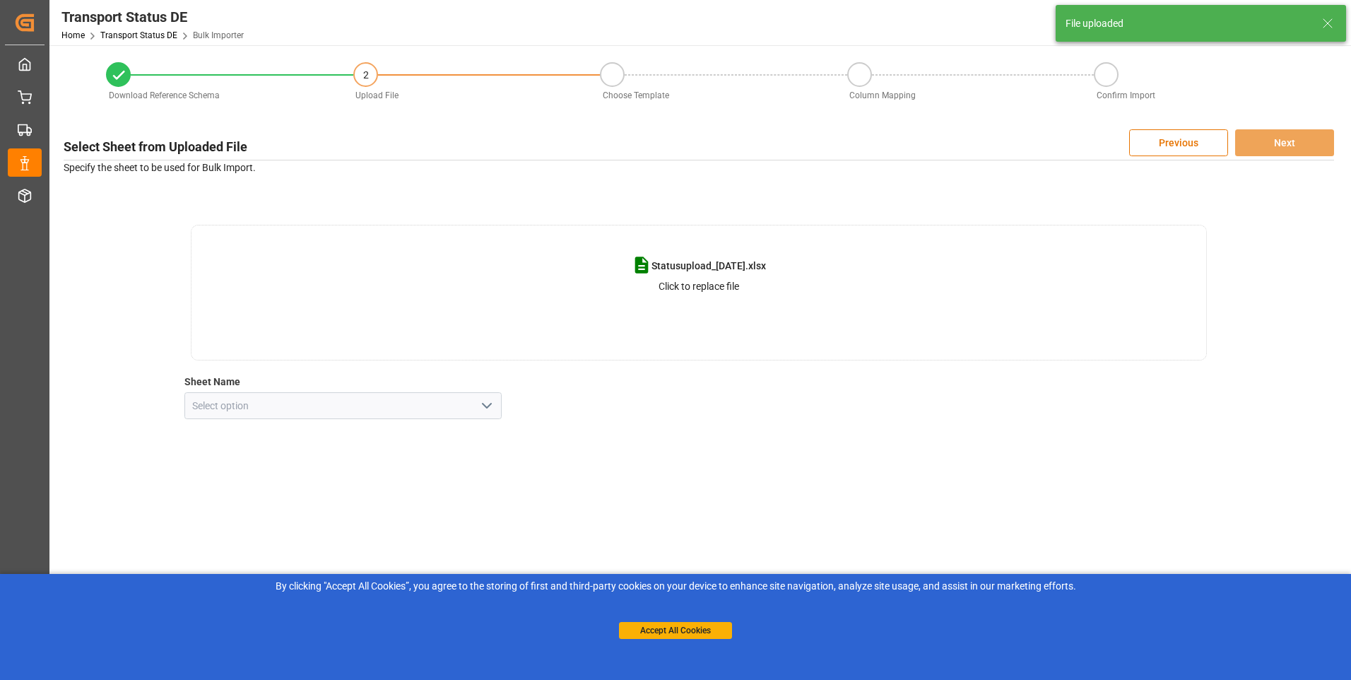
click at [509, 411] on div at bounding box center [343, 405] width 339 height 27
click at [497, 410] on input at bounding box center [343, 405] width 318 height 27
click at [494, 407] on icon "open menu" at bounding box center [486, 405] width 17 height 17
click at [264, 431] on div "my sheet" at bounding box center [343, 437] width 317 height 32
type input "my sheet"
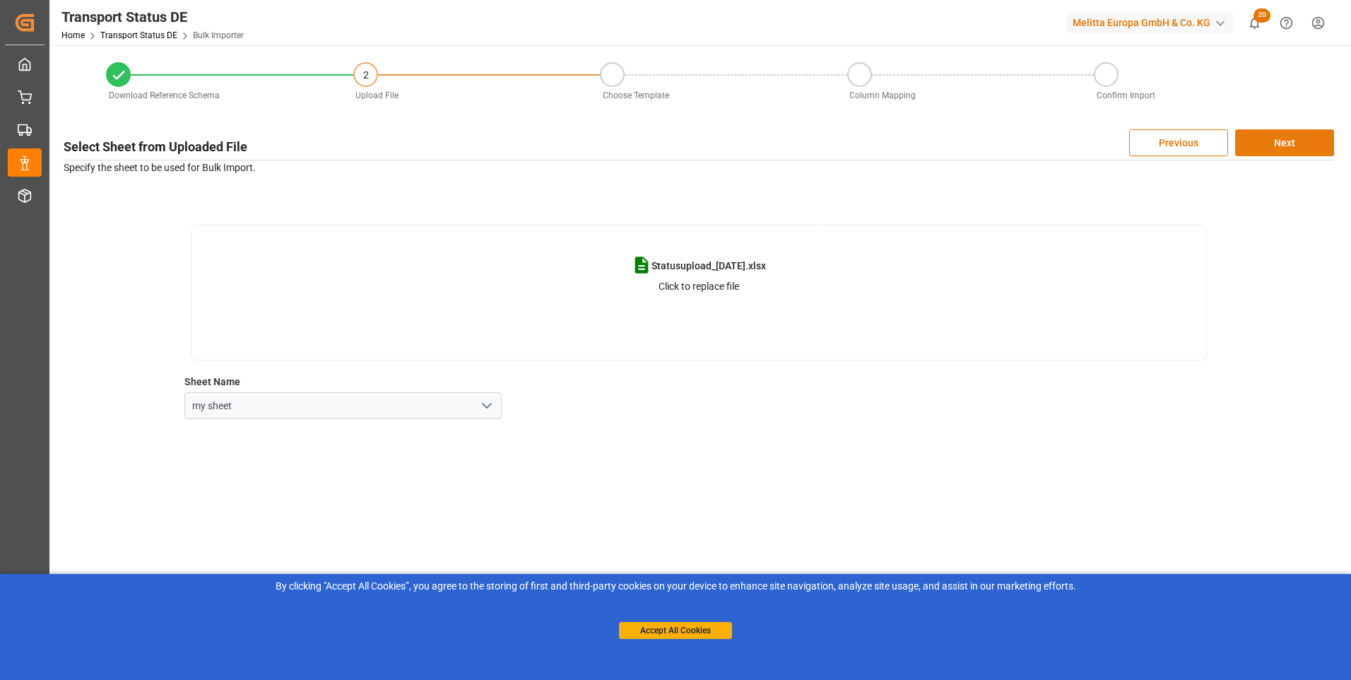
click at [1268, 138] on button "Next" at bounding box center [1284, 142] width 99 height 27
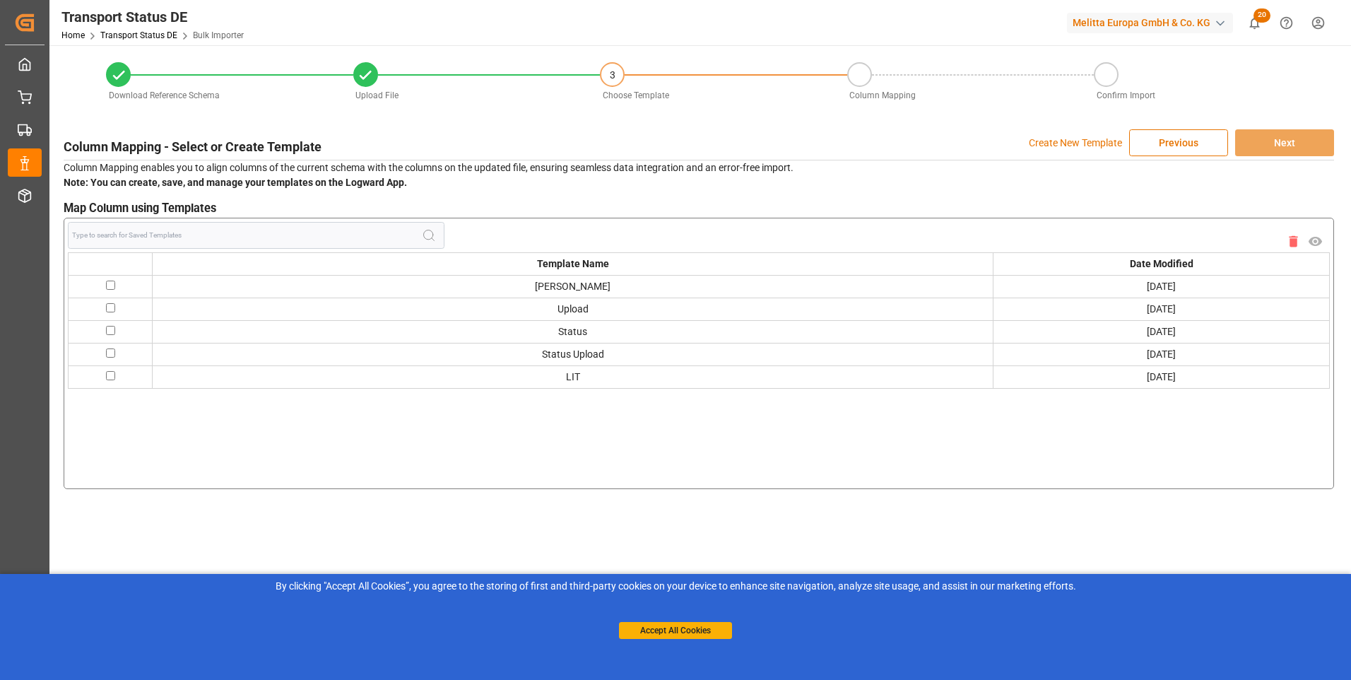
click at [112, 372] on input "checkbox" at bounding box center [110, 375] width 9 height 9
checkbox input "true"
click at [1271, 134] on button "Next" at bounding box center [1284, 142] width 99 height 27
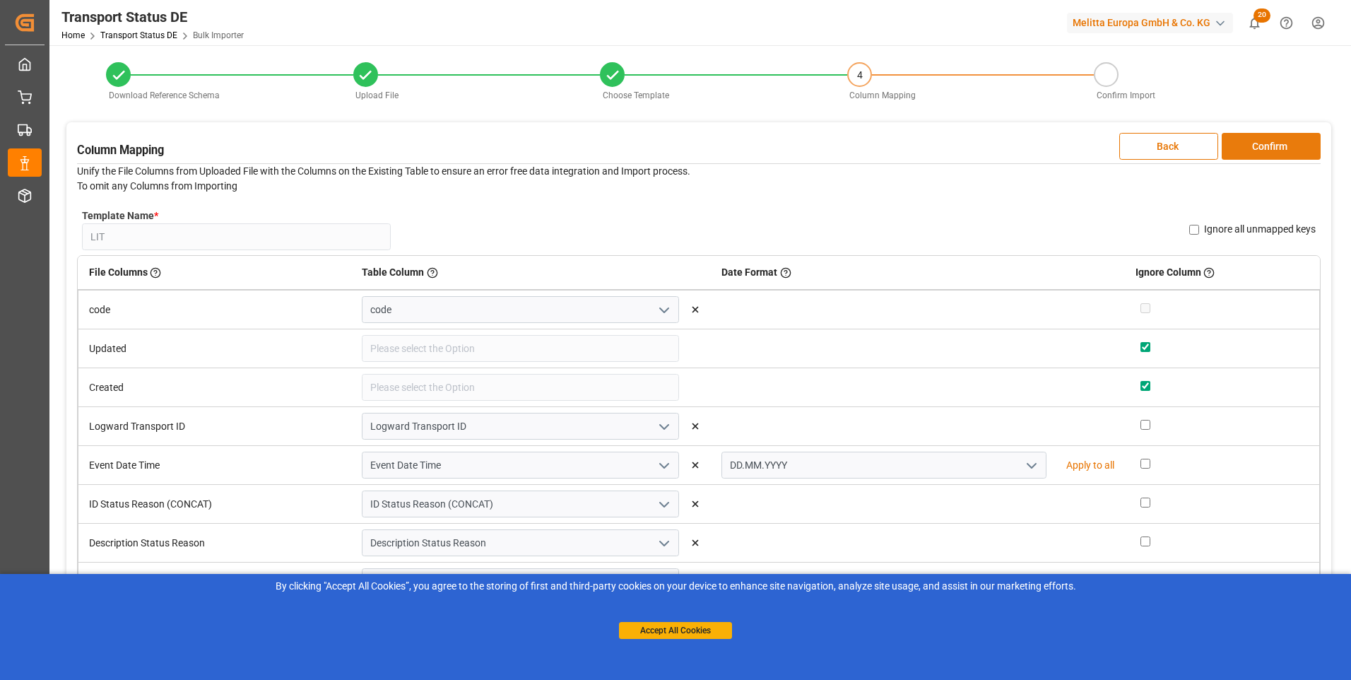
click at [1265, 141] on button "Confirm" at bounding box center [1271, 146] width 99 height 27
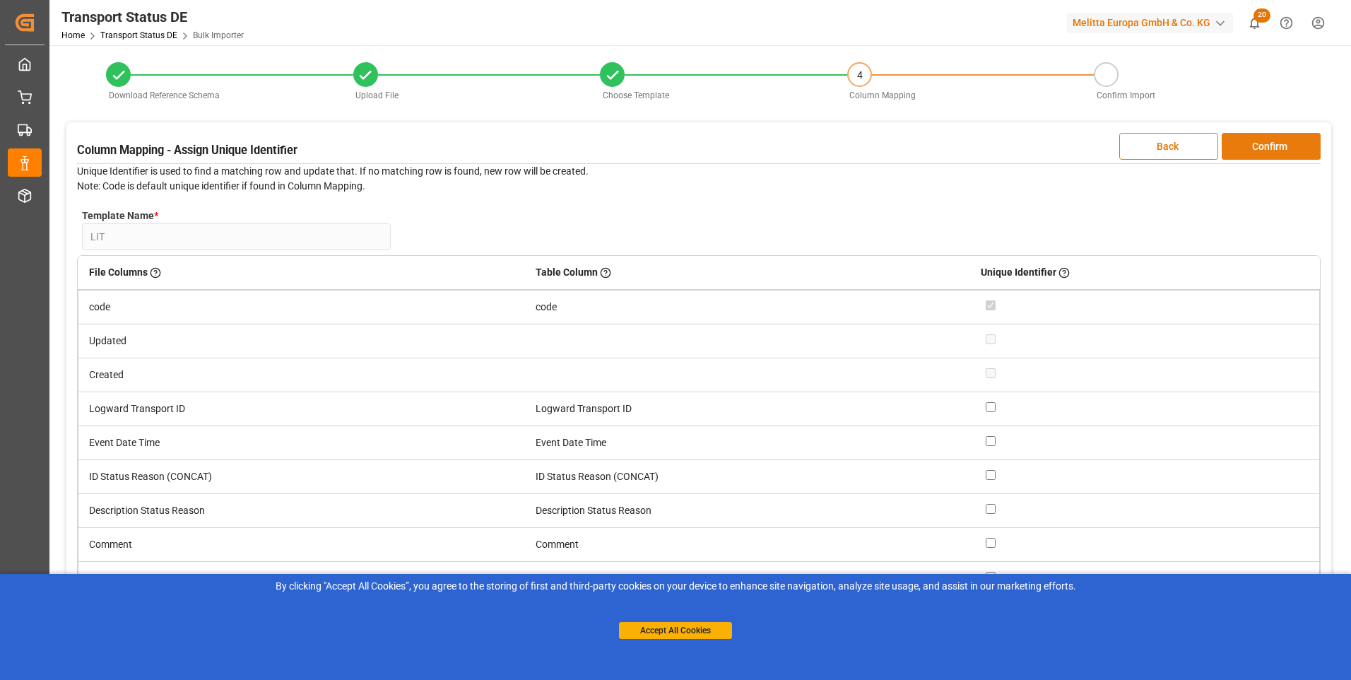
click at [1265, 141] on button "Confirm" at bounding box center [1271, 146] width 99 height 27
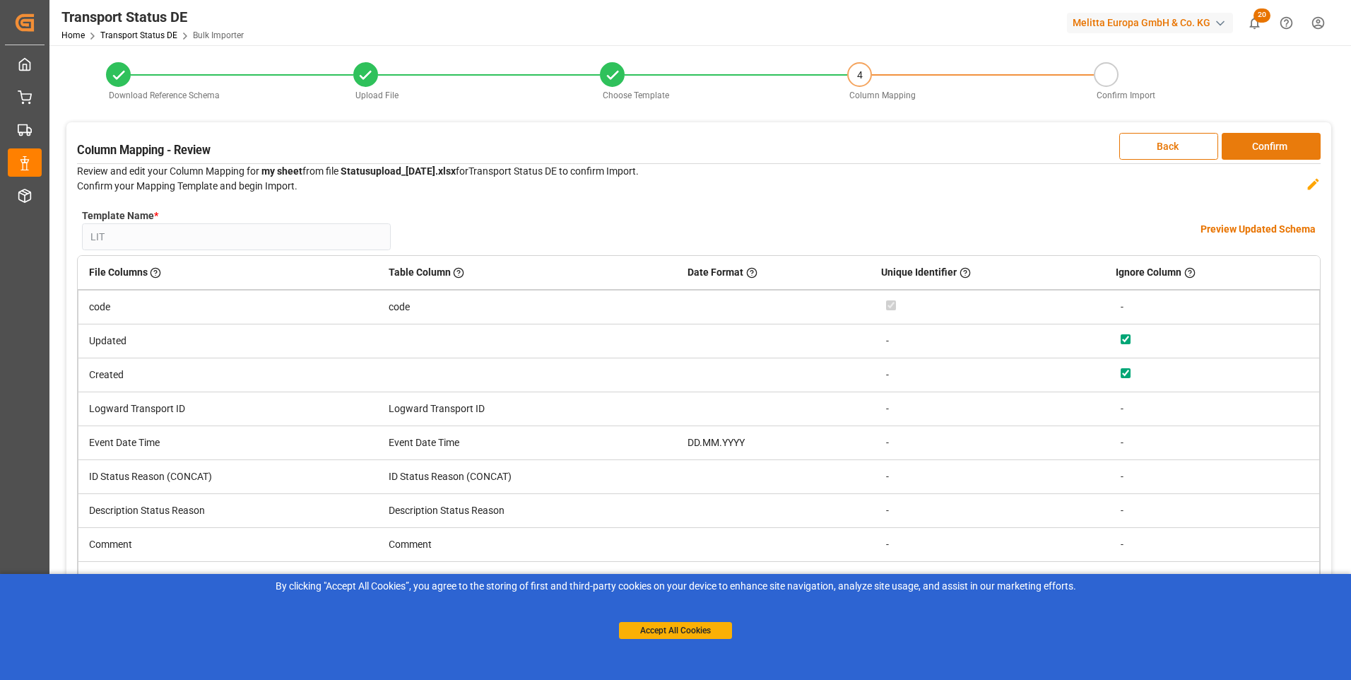
click at [1265, 141] on button "Confirm" at bounding box center [1271, 146] width 99 height 27
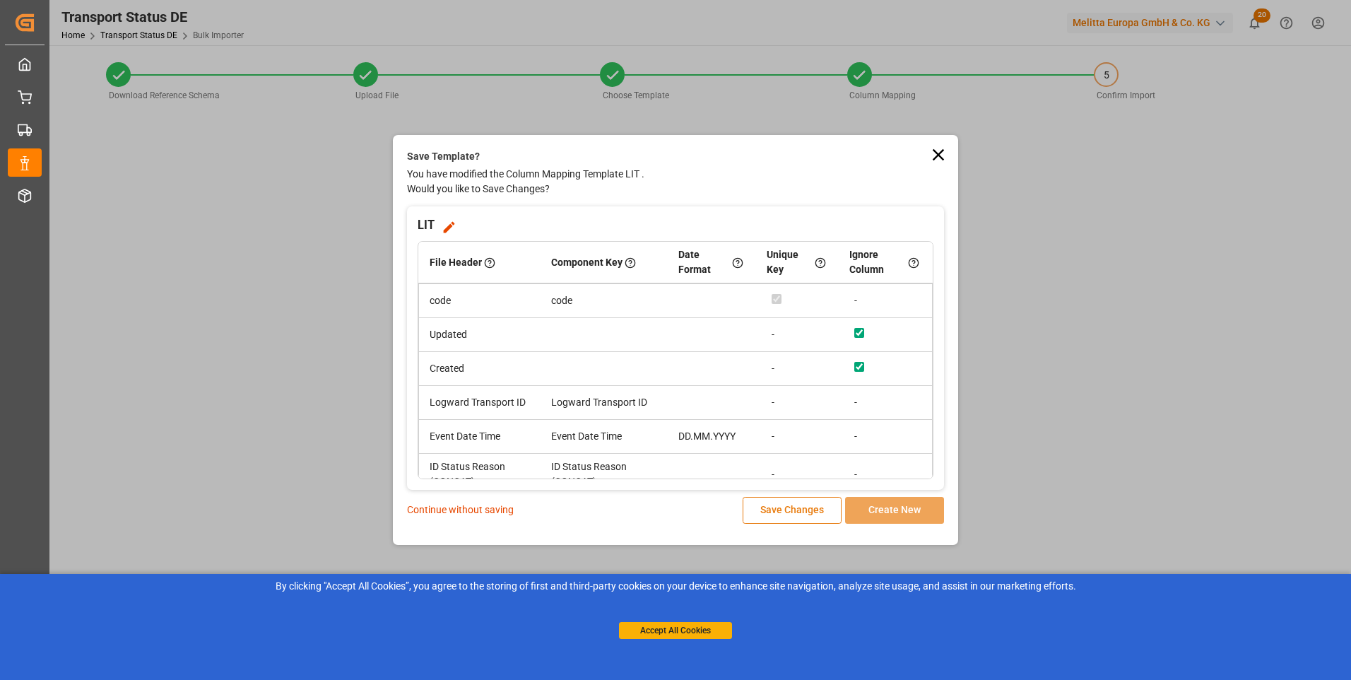
click at [783, 510] on button "Save Changes" at bounding box center [792, 510] width 99 height 27
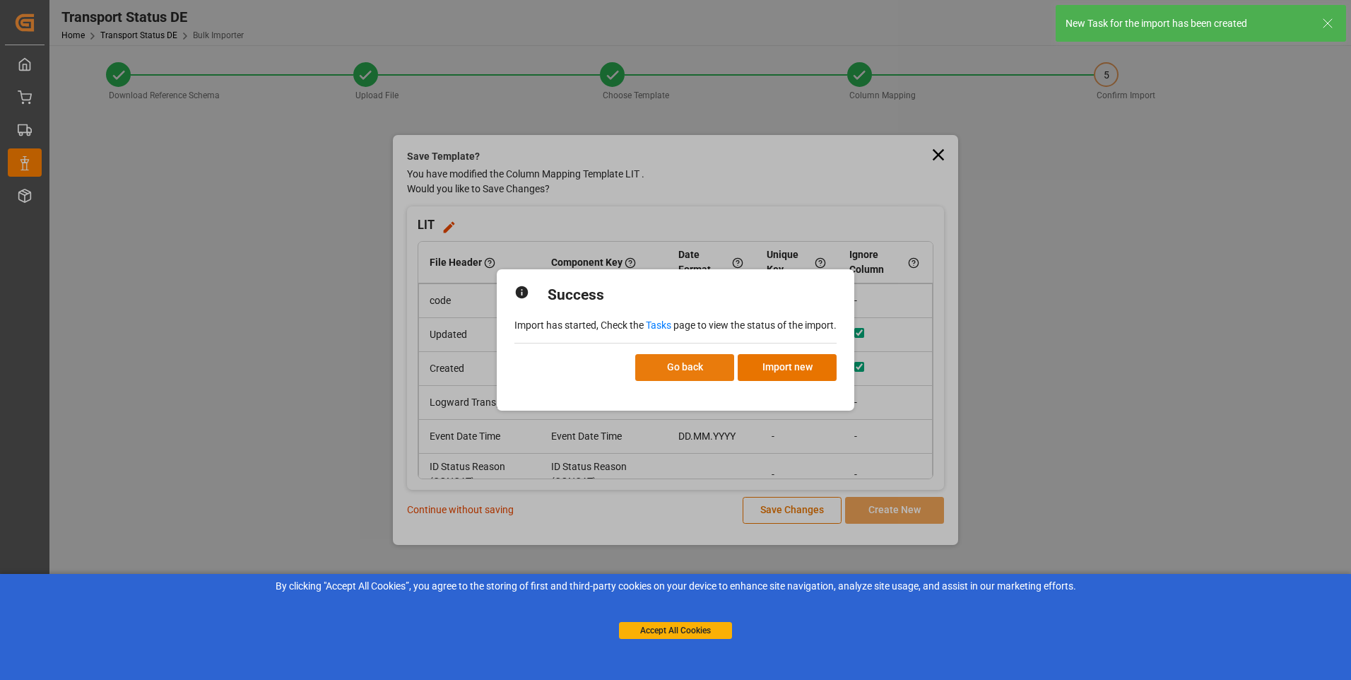
click at [695, 368] on button "Go back" at bounding box center [684, 367] width 99 height 27
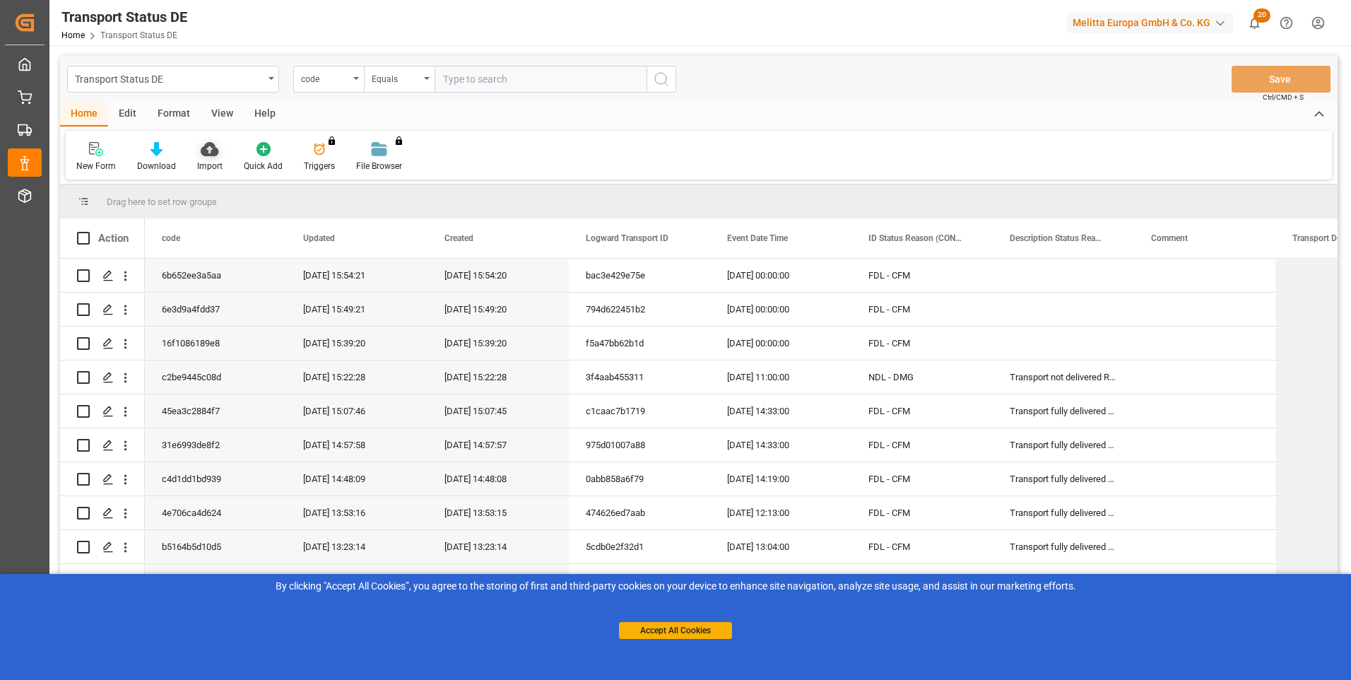
click at [210, 155] on icon at bounding box center [210, 149] width 18 height 14
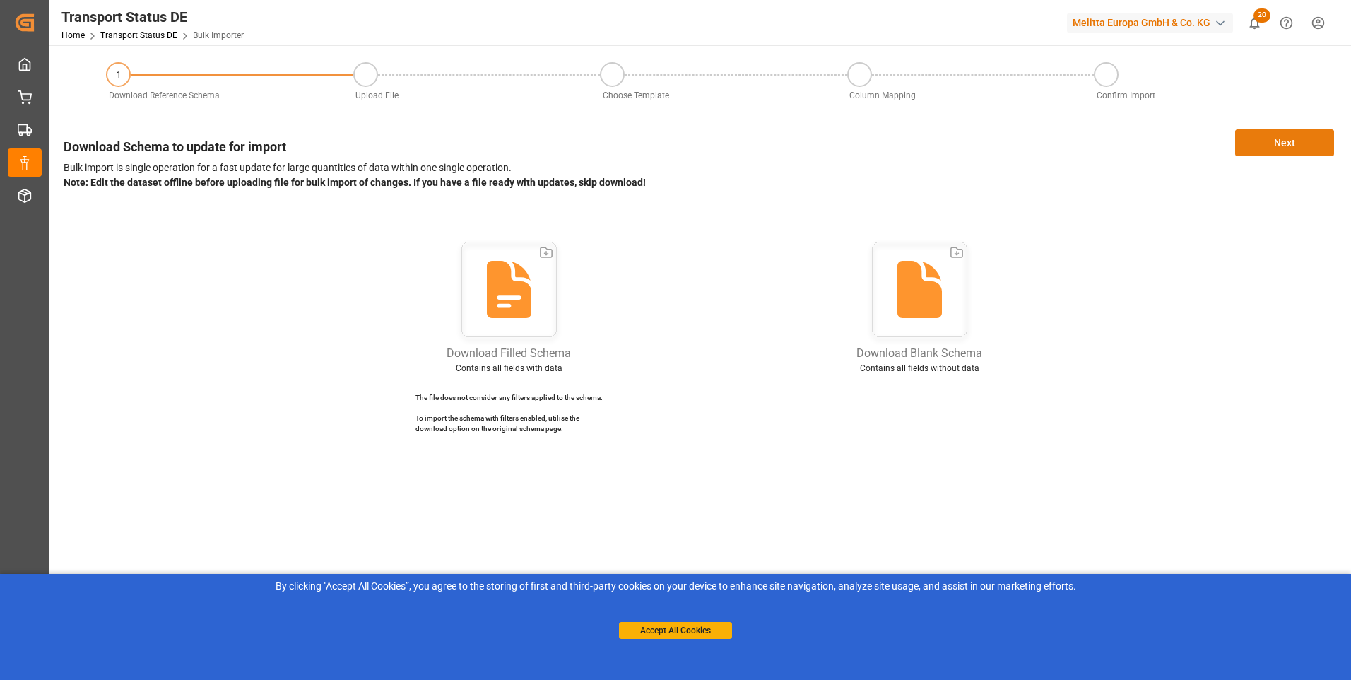
click at [1268, 142] on button "Next" at bounding box center [1284, 142] width 99 height 27
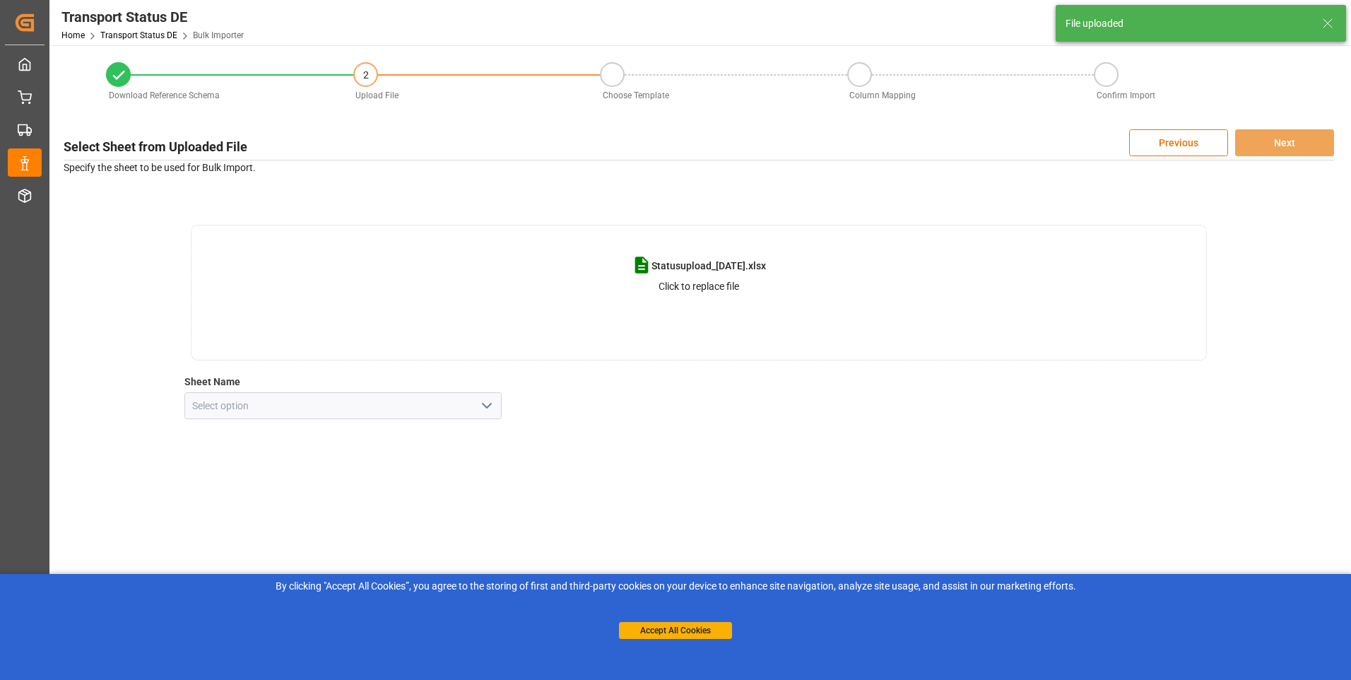
click at [477, 406] on button "open menu" at bounding box center [486, 406] width 21 height 22
click at [432, 432] on div "my sheet" at bounding box center [343, 437] width 317 height 32
type input "my sheet"
click at [1289, 151] on button "Next" at bounding box center [1284, 142] width 99 height 27
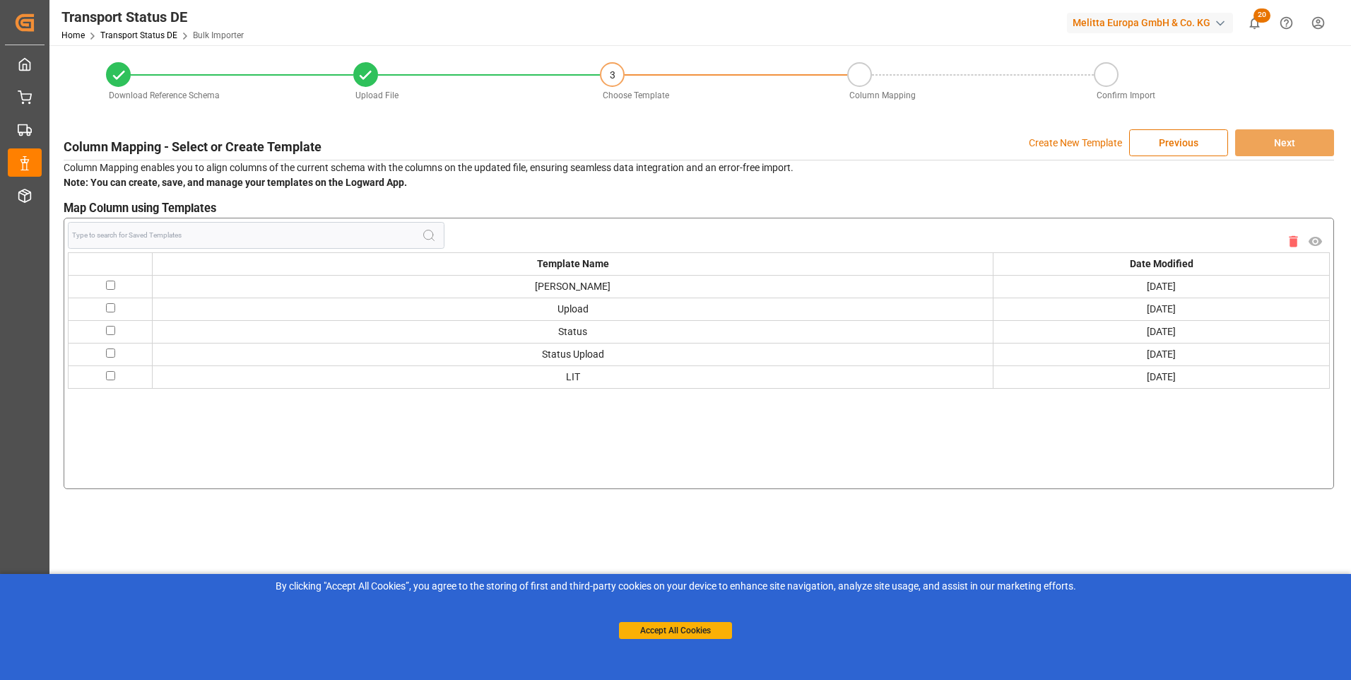
click at [107, 372] on input "checkbox" at bounding box center [110, 375] width 9 height 9
checkbox input "true"
click at [1291, 148] on button "Next" at bounding box center [1284, 142] width 99 height 27
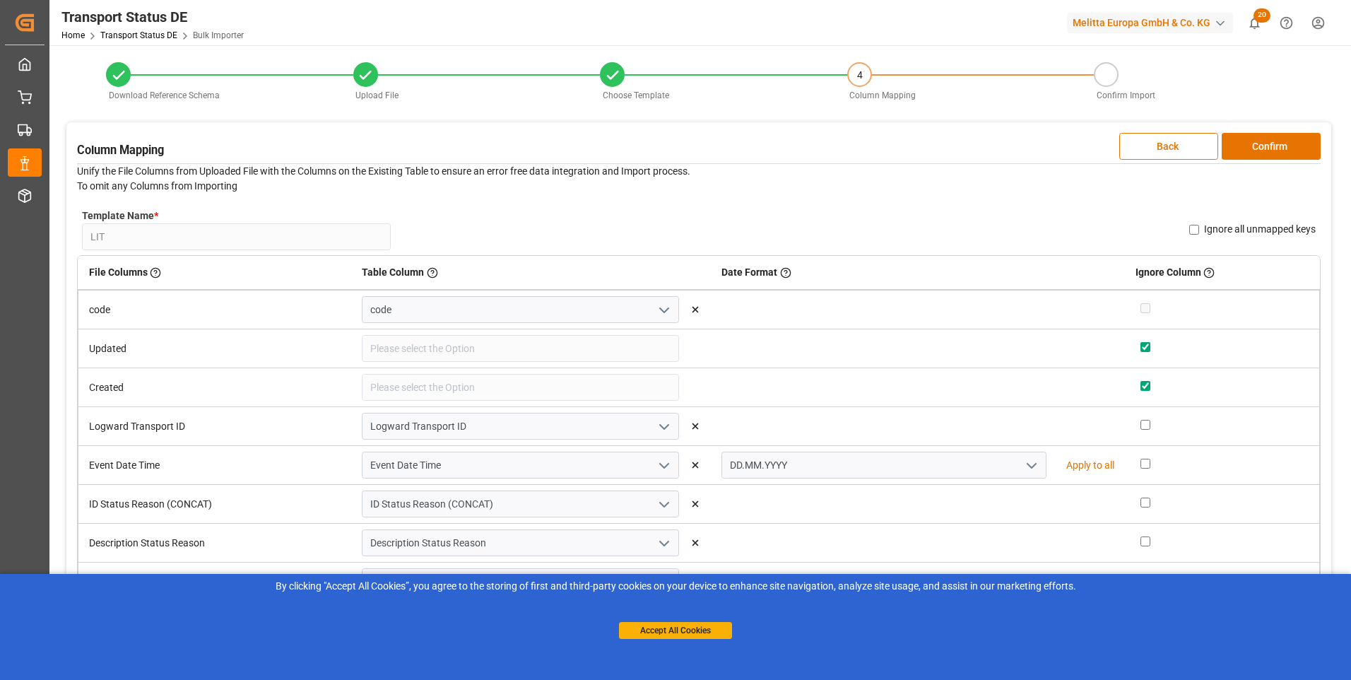
click at [1291, 148] on button "Confirm" at bounding box center [1271, 146] width 99 height 27
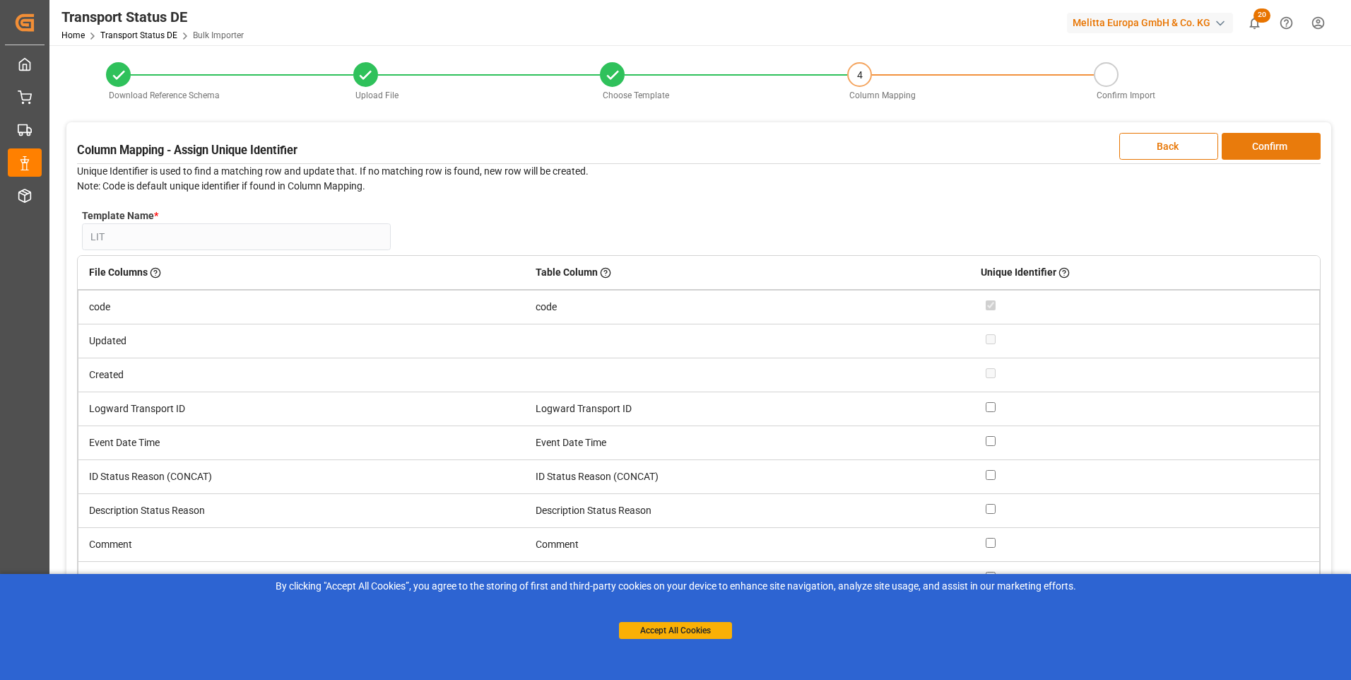
click at [1287, 148] on button "Confirm" at bounding box center [1271, 146] width 99 height 27
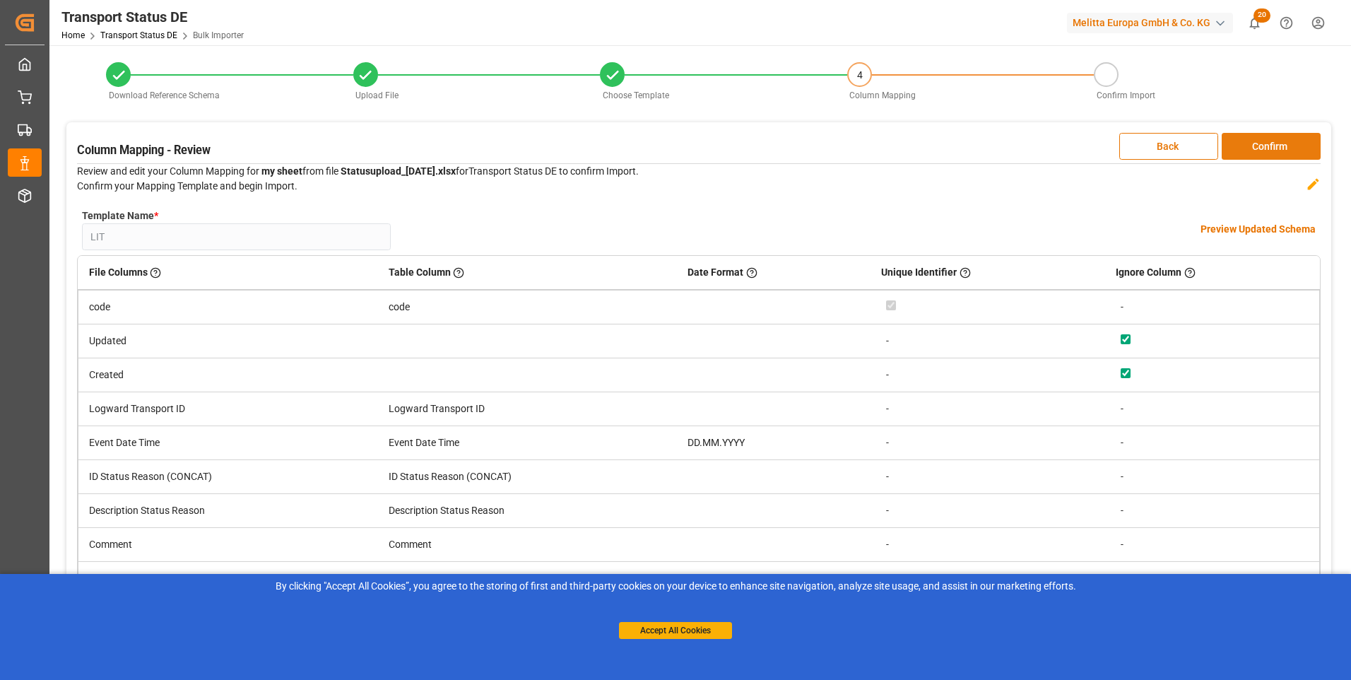
click at [1287, 148] on button "Confirm" at bounding box center [1271, 146] width 99 height 27
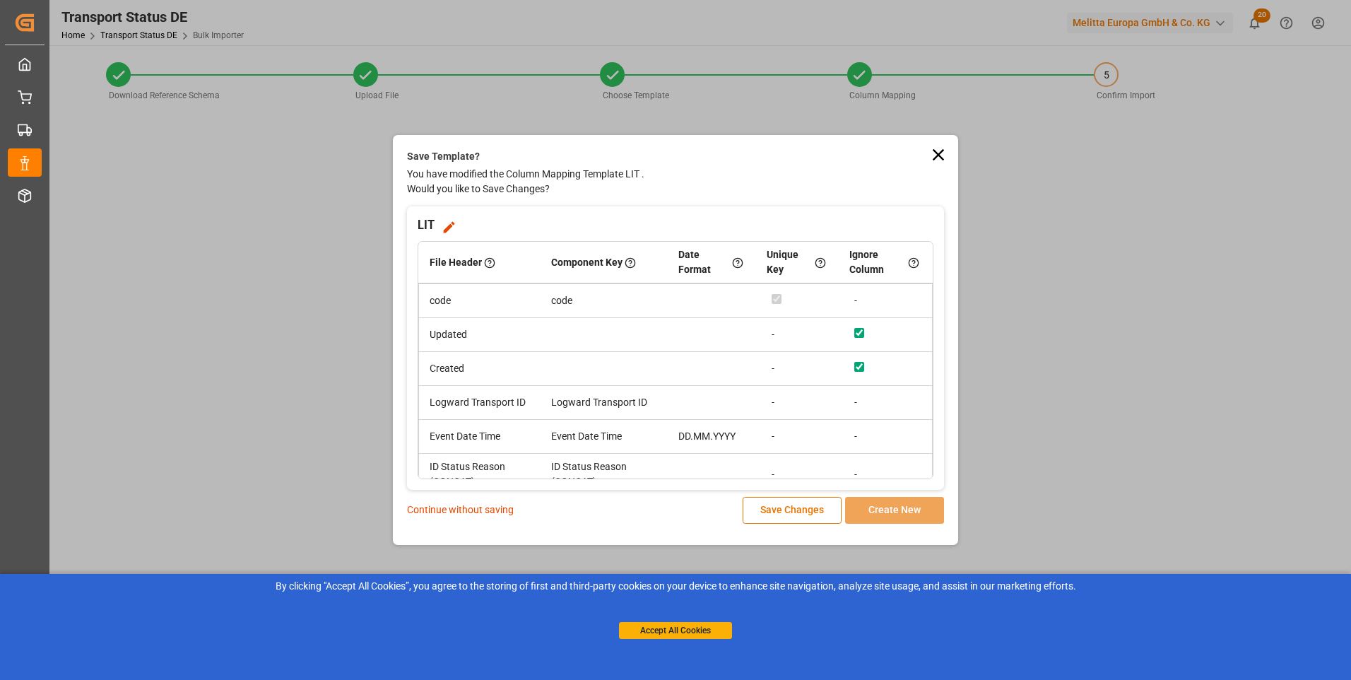
click at [769, 524] on div "Save Template? You have modified the Column Mapping Template LIT . Would you li…" at bounding box center [675, 340] width 565 height 410
click at [768, 516] on button "Save Changes" at bounding box center [792, 510] width 99 height 27
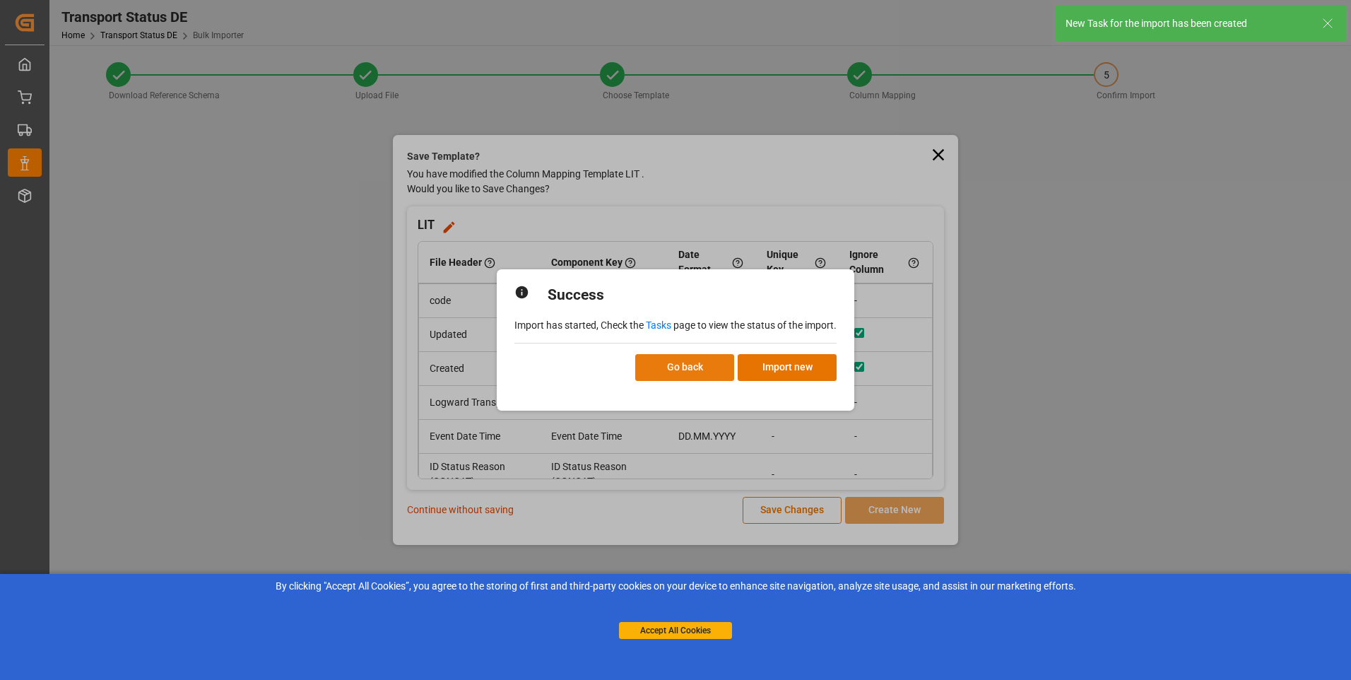
click at [697, 377] on button "Go back" at bounding box center [684, 367] width 99 height 27
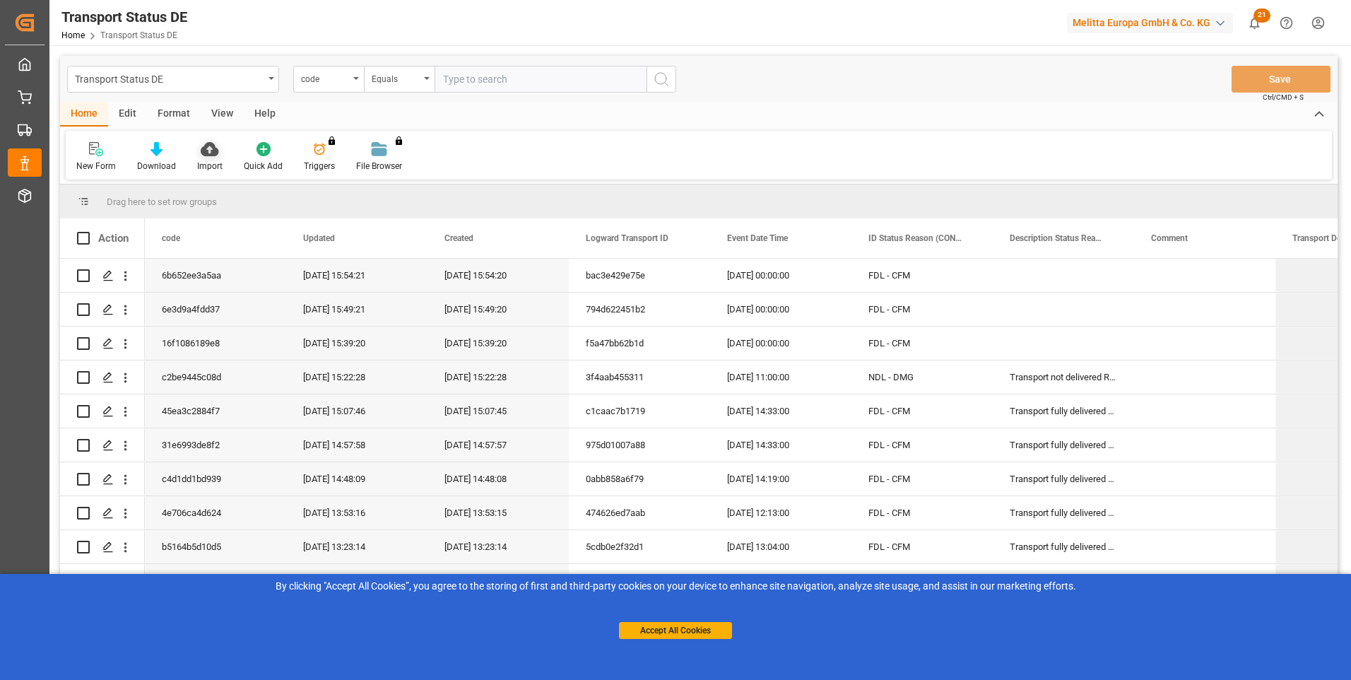
click at [206, 155] on icon at bounding box center [210, 149] width 18 height 14
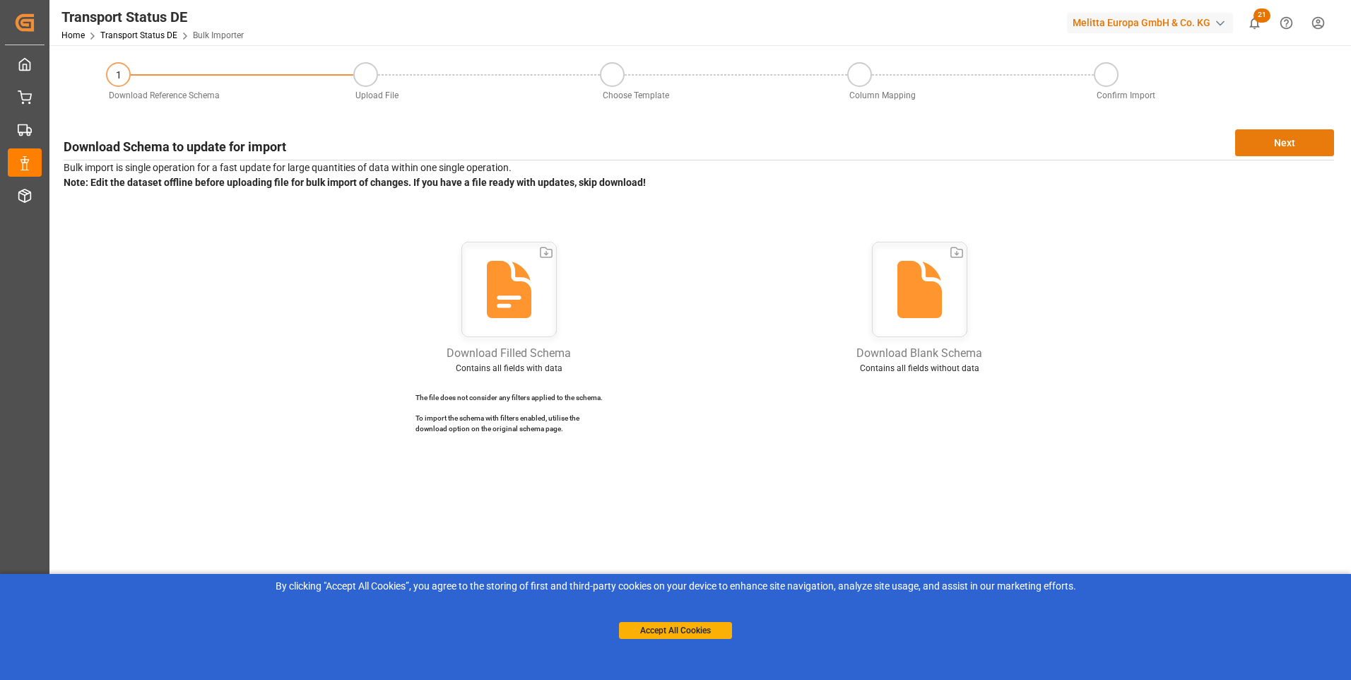
click at [1292, 142] on button "Next" at bounding box center [1284, 142] width 99 height 27
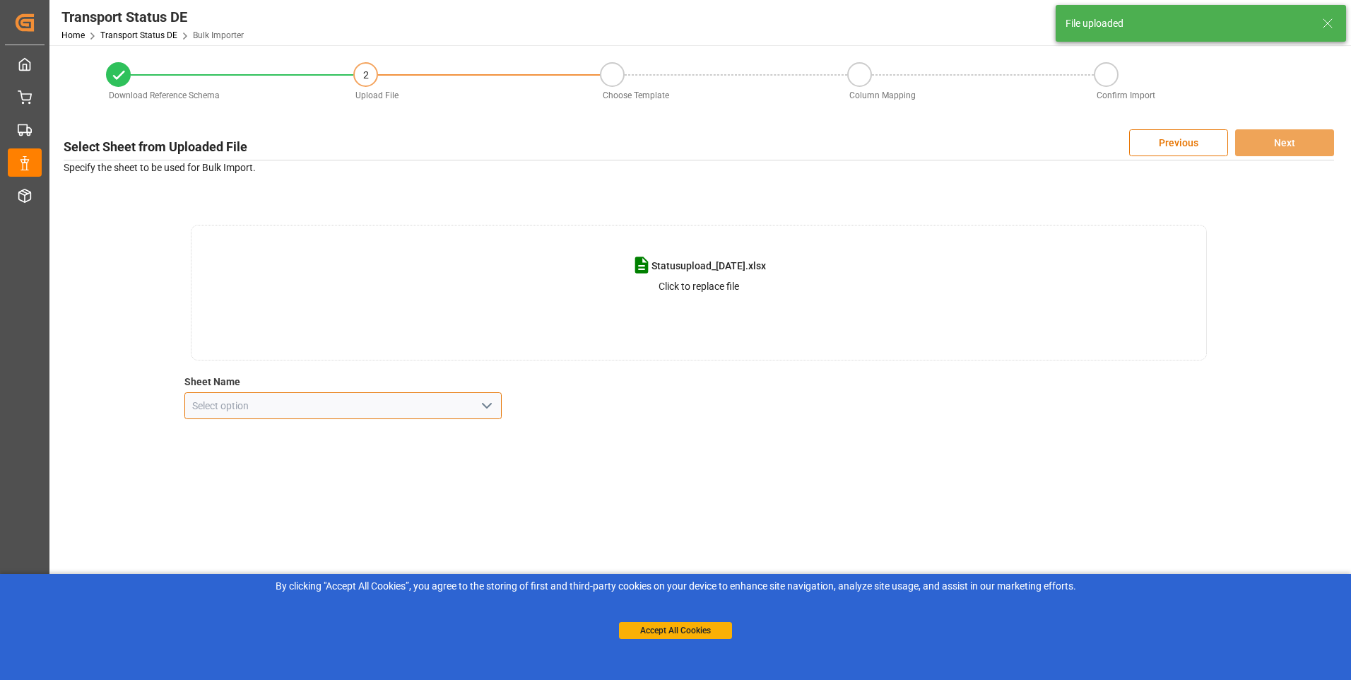
click at [499, 413] on input at bounding box center [343, 405] width 318 height 27
click at [498, 410] on input at bounding box center [343, 405] width 318 height 27
click at [489, 402] on icon "open menu" at bounding box center [486, 405] width 17 height 17
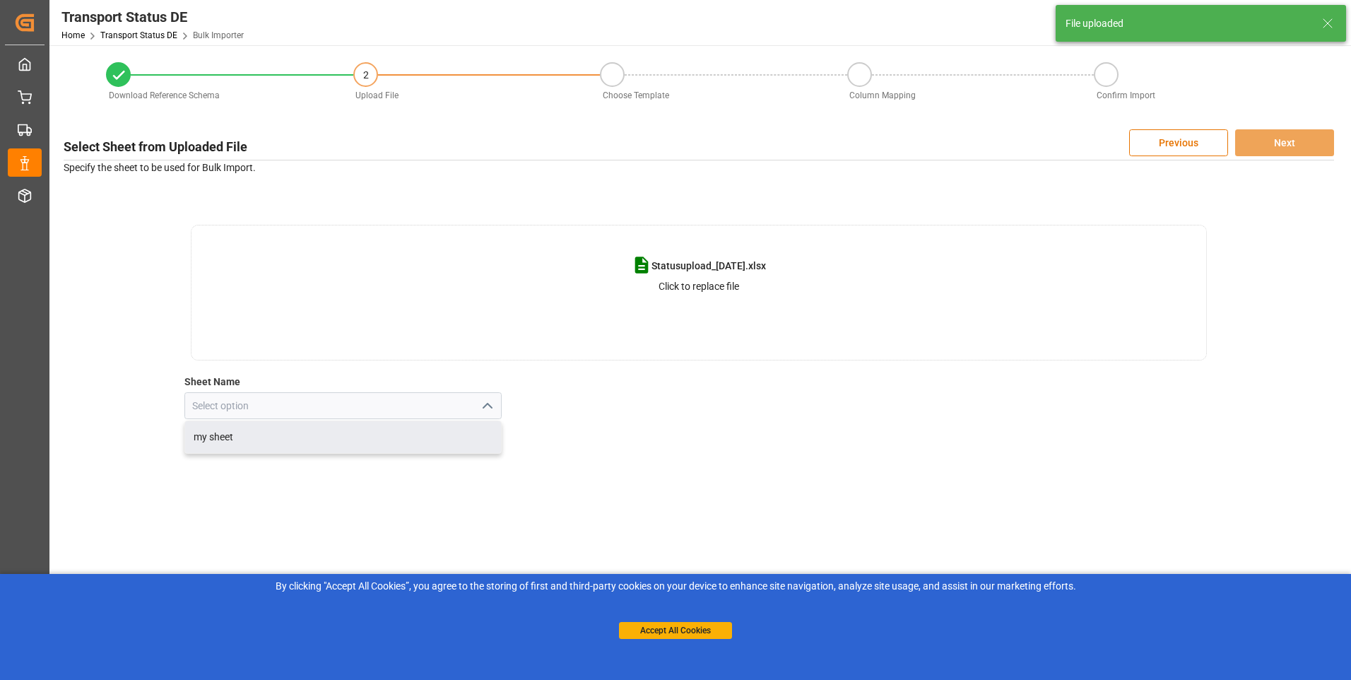
click at [363, 439] on div "my sheet" at bounding box center [343, 437] width 317 height 32
type input "my sheet"
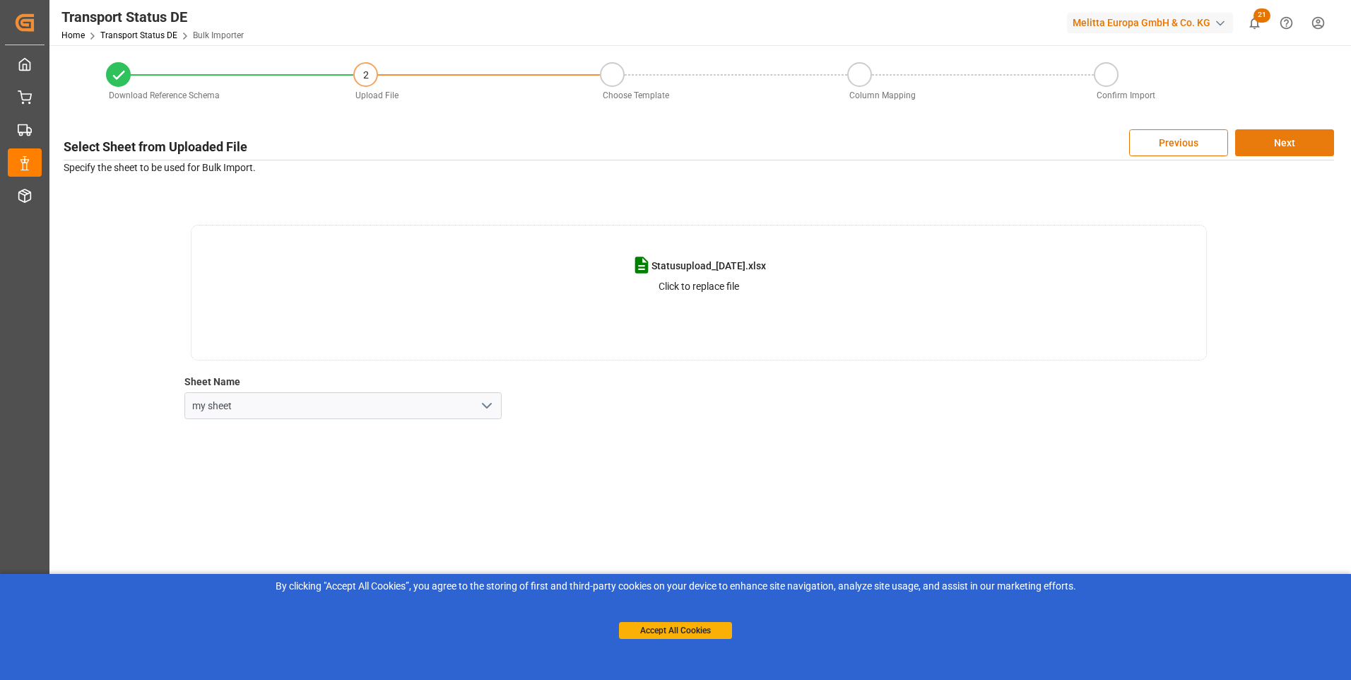
click at [1259, 150] on button "Next" at bounding box center [1284, 142] width 99 height 27
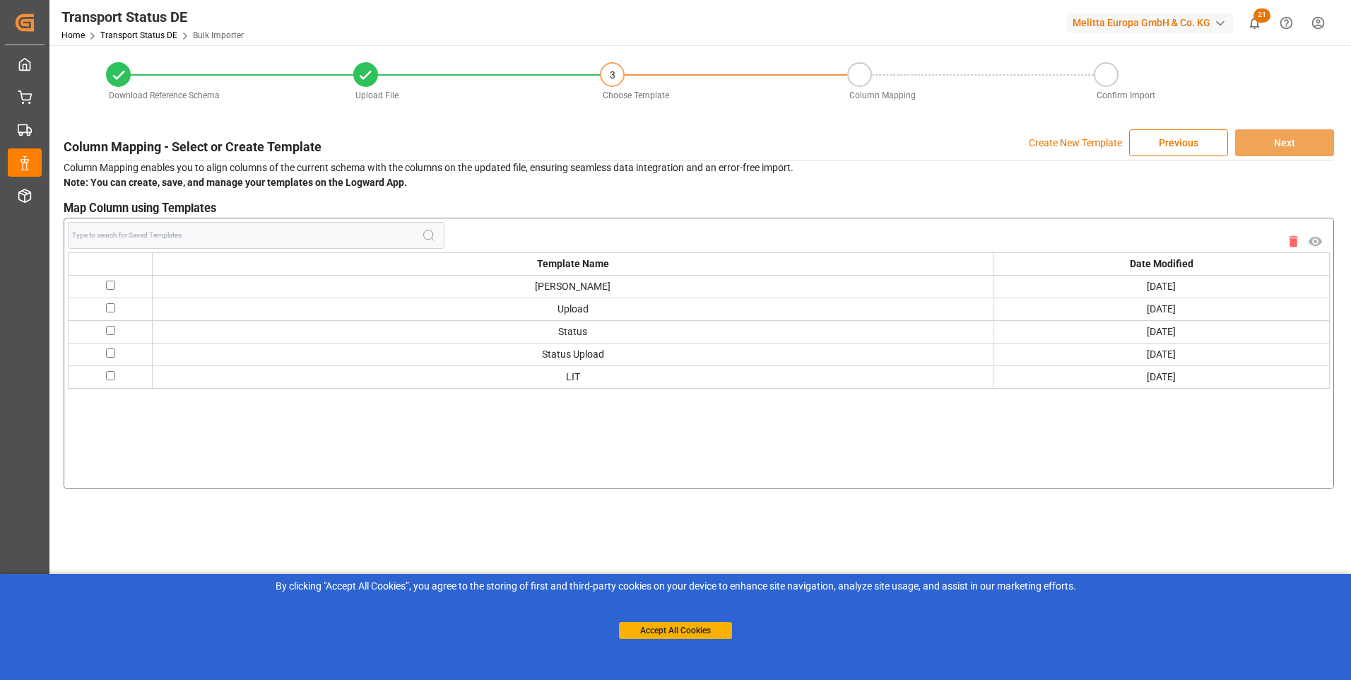
click at [111, 375] on input "checkbox" at bounding box center [110, 375] width 9 height 9
checkbox input "true"
click at [1288, 138] on button "Next" at bounding box center [1284, 142] width 99 height 27
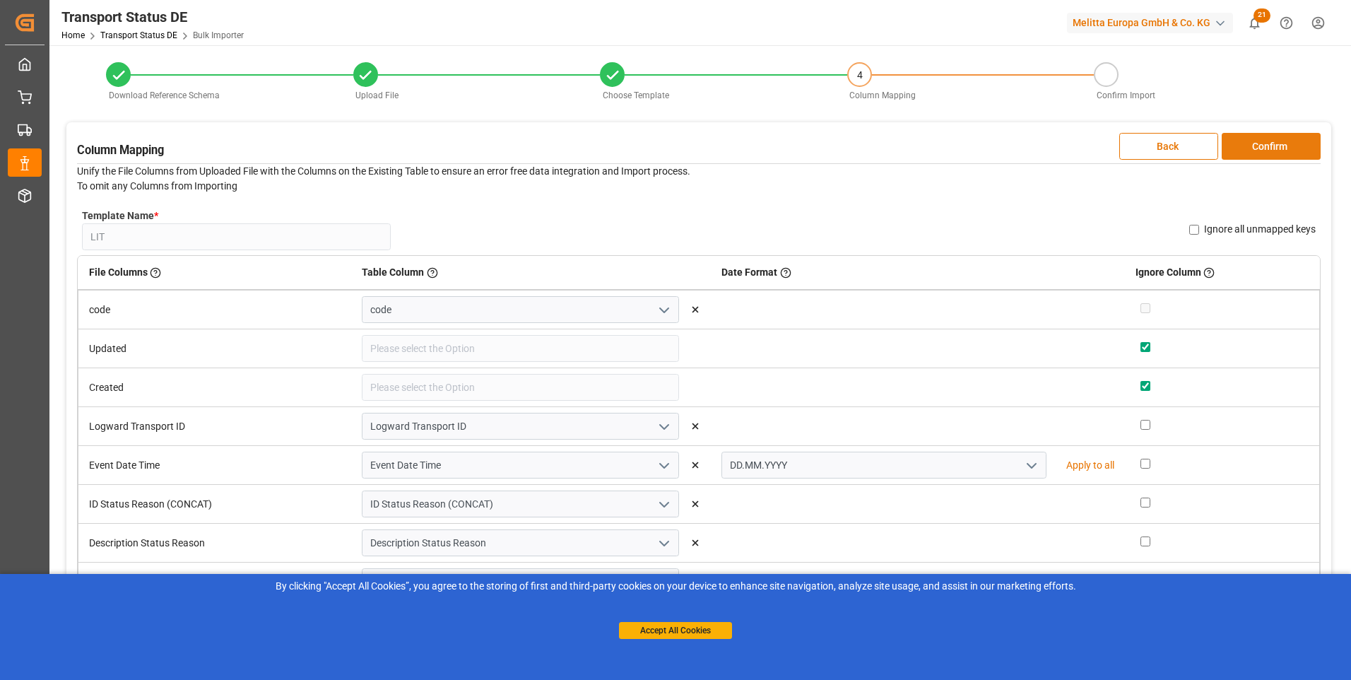
click at [1287, 141] on button "Confirm" at bounding box center [1271, 146] width 99 height 27
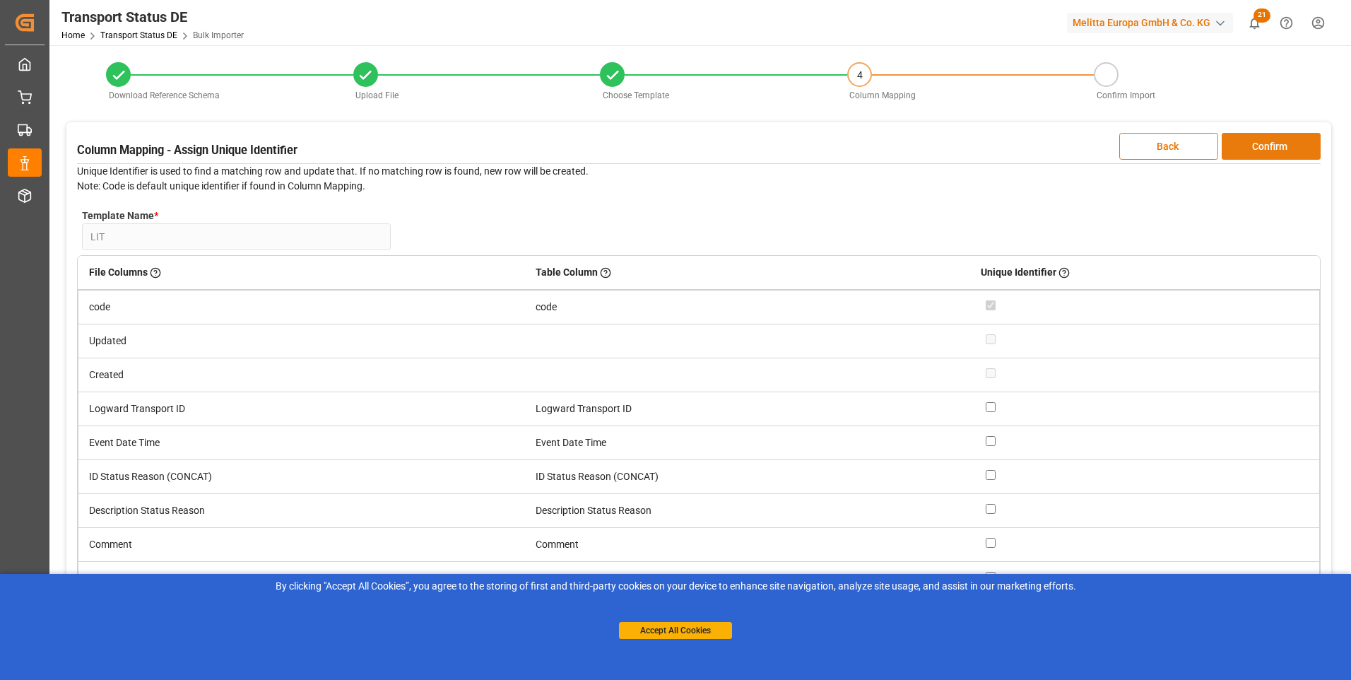
click at [1287, 141] on button "Confirm" at bounding box center [1271, 146] width 99 height 27
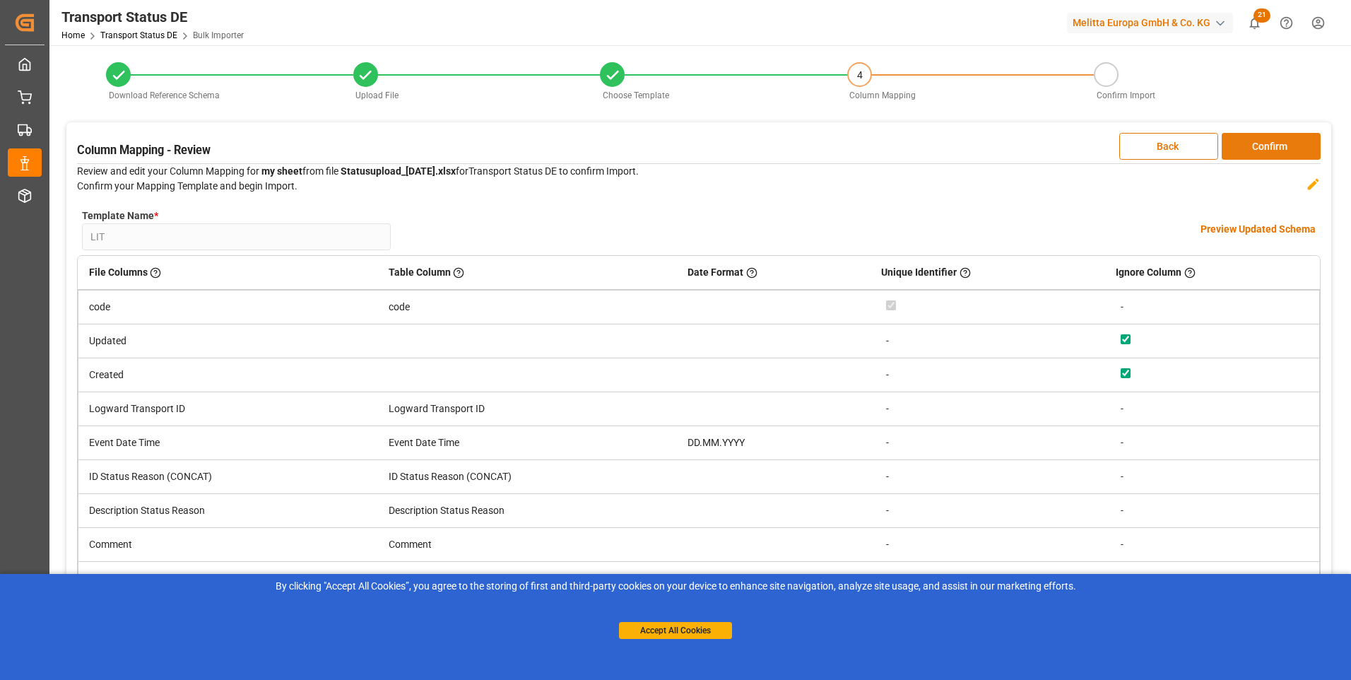
click at [1287, 141] on button "Confirm" at bounding box center [1271, 146] width 99 height 27
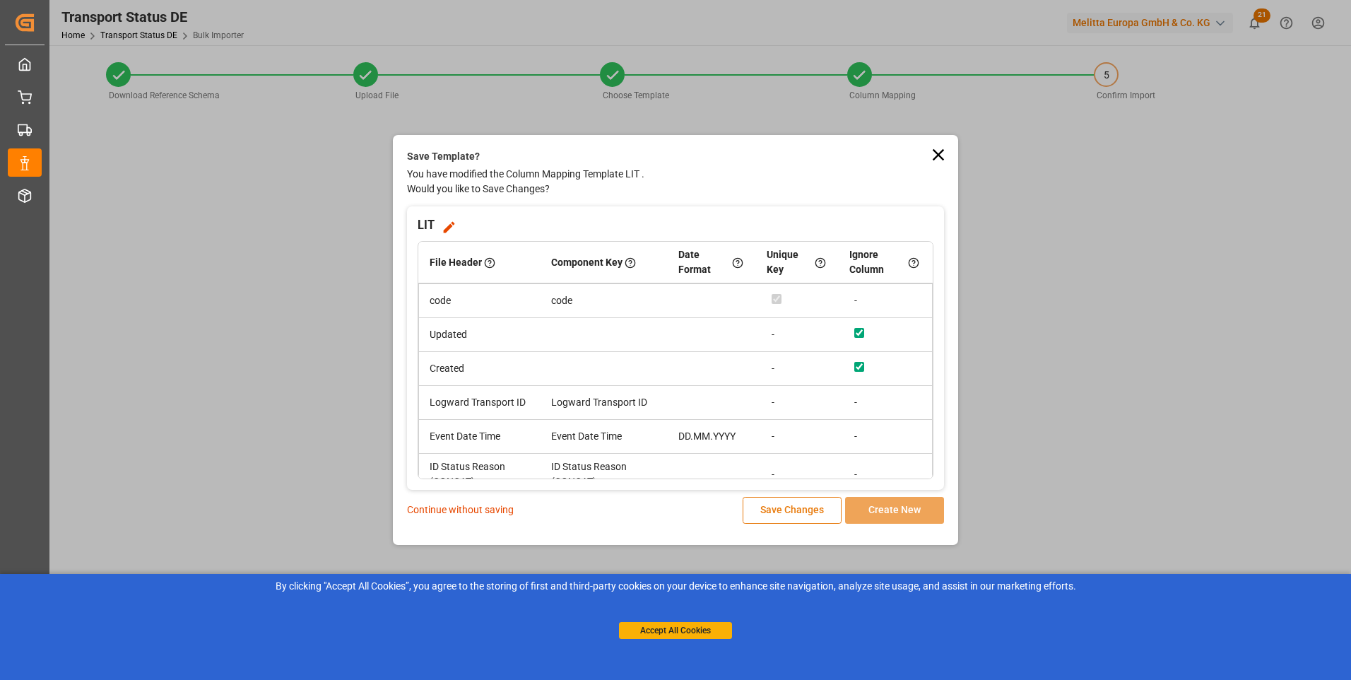
click at [762, 520] on button "Save Changes" at bounding box center [792, 510] width 99 height 27
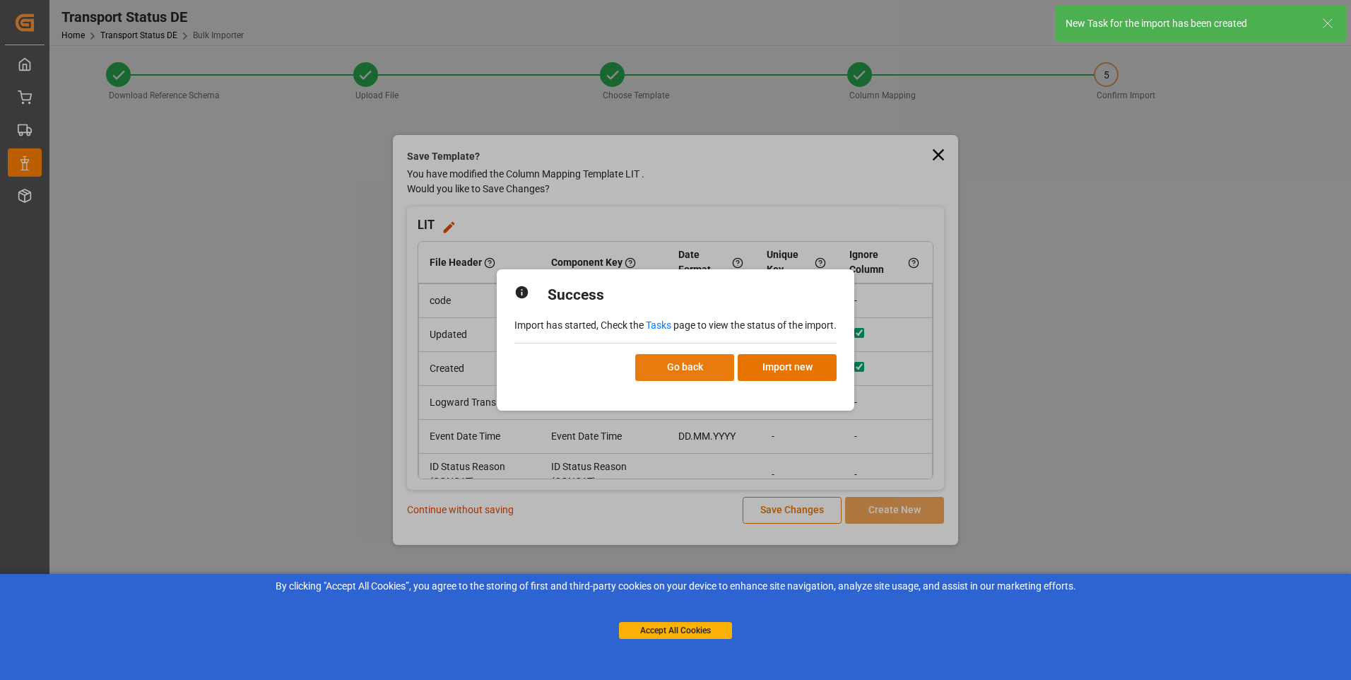
click at [692, 372] on button "Go back" at bounding box center [684, 367] width 99 height 27
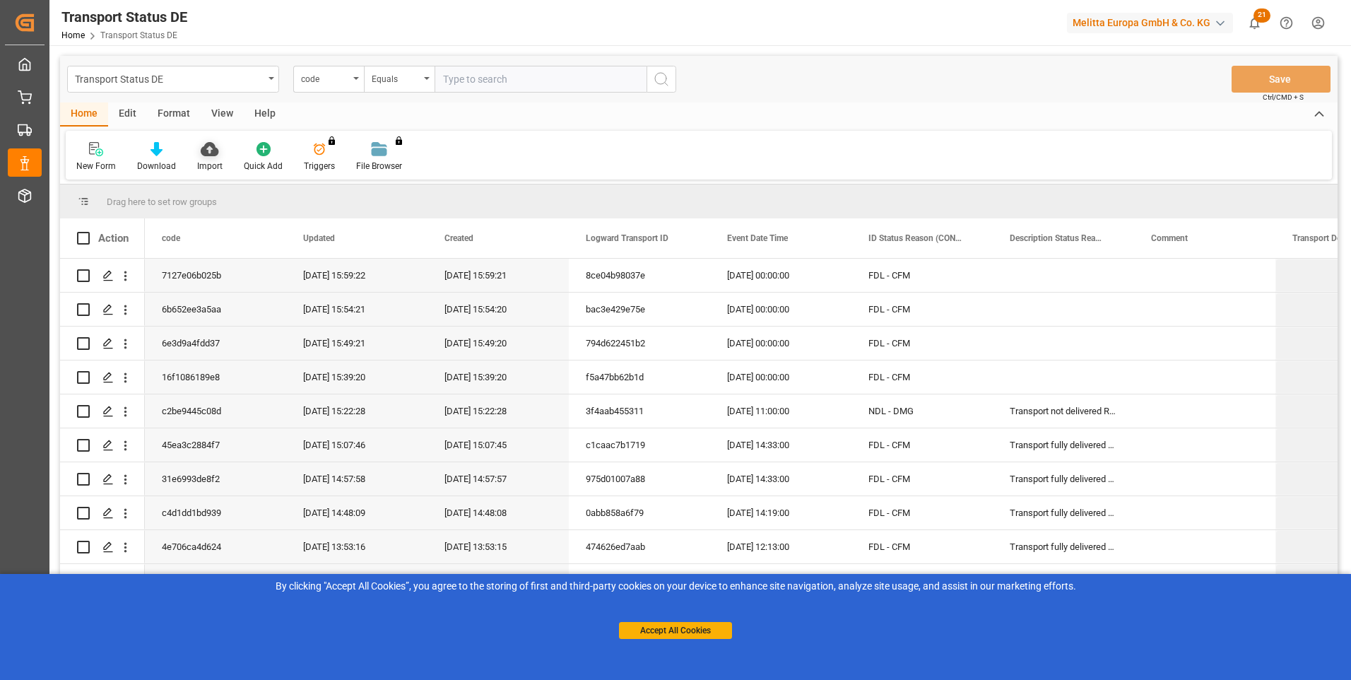
click at [204, 154] on icon at bounding box center [210, 149] width 18 height 14
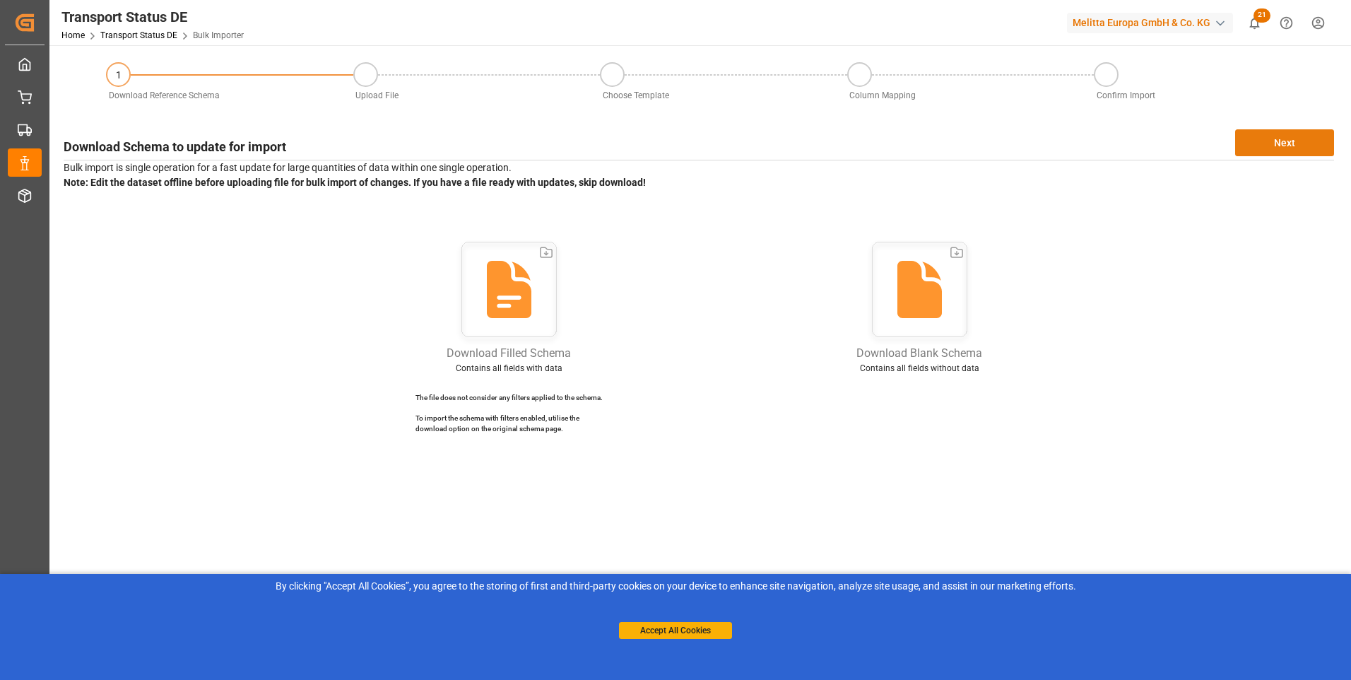
click at [1263, 146] on button "Next" at bounding box center [1284, 142] width 99 height 27
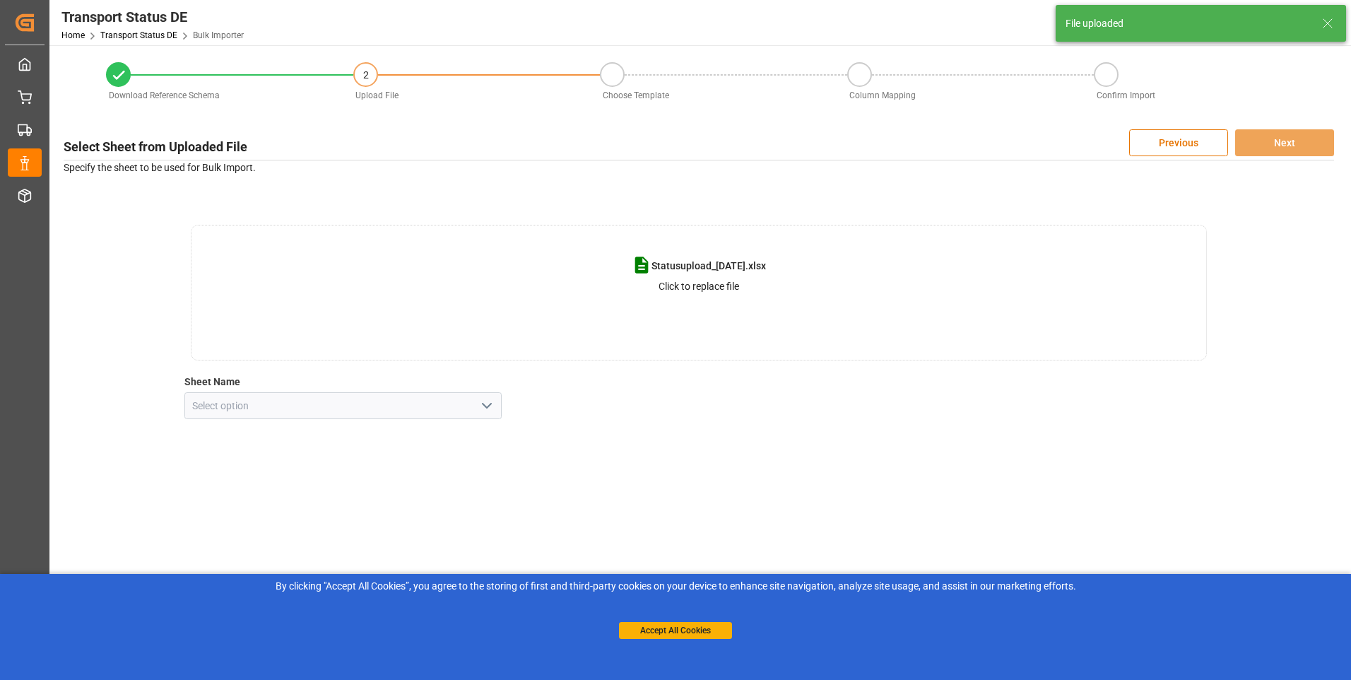
click at [490, 406] on icon "open menu" at bounding box center [486, 405] width 17 height 17
click at [349, 438] on div "my sheet" at bounding box center [343, 437] width 317 height 32
type input "my sheet"
click at [1269, 143] on button "Next" at bounding box center [1284, 142] width 99 height 27
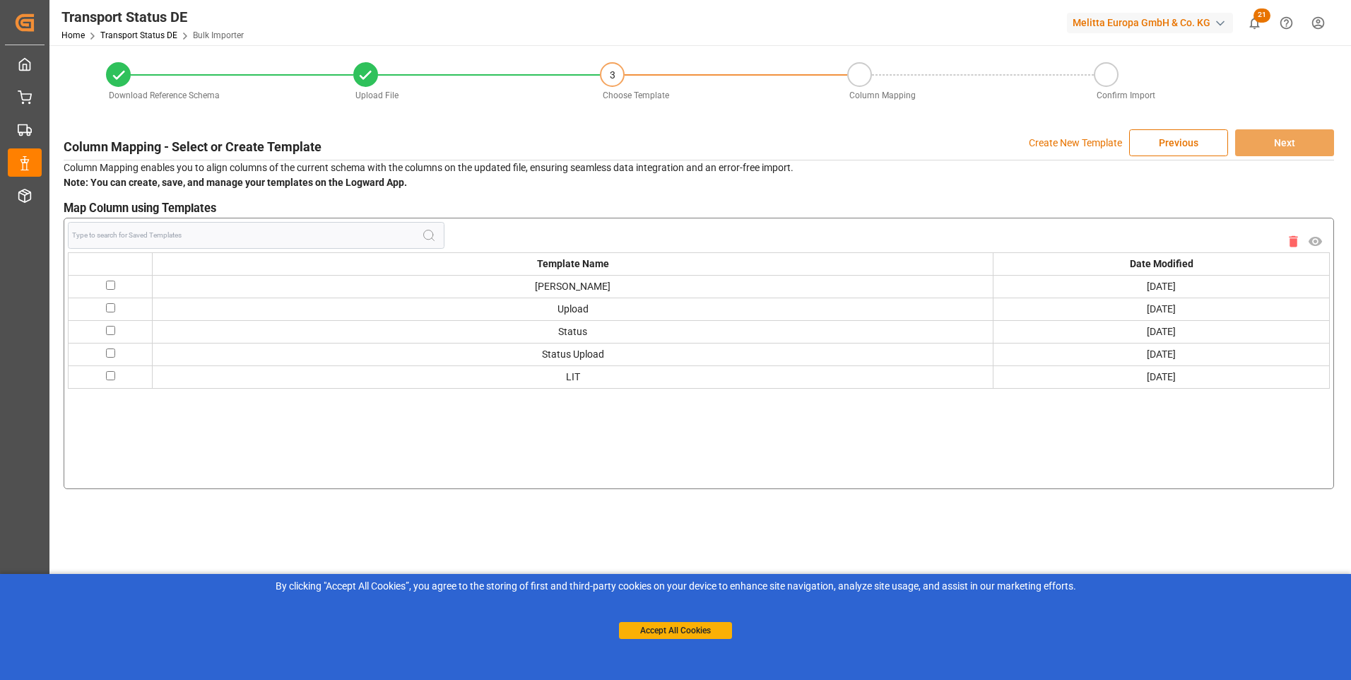
click at [108, 377] on input "checkbox" at bounding box center [110, 375] width 9 height 9
checkbox input "true"
click at [1288, 144] on button "Next" at bounding box center [1284, 142] width 99 height 27
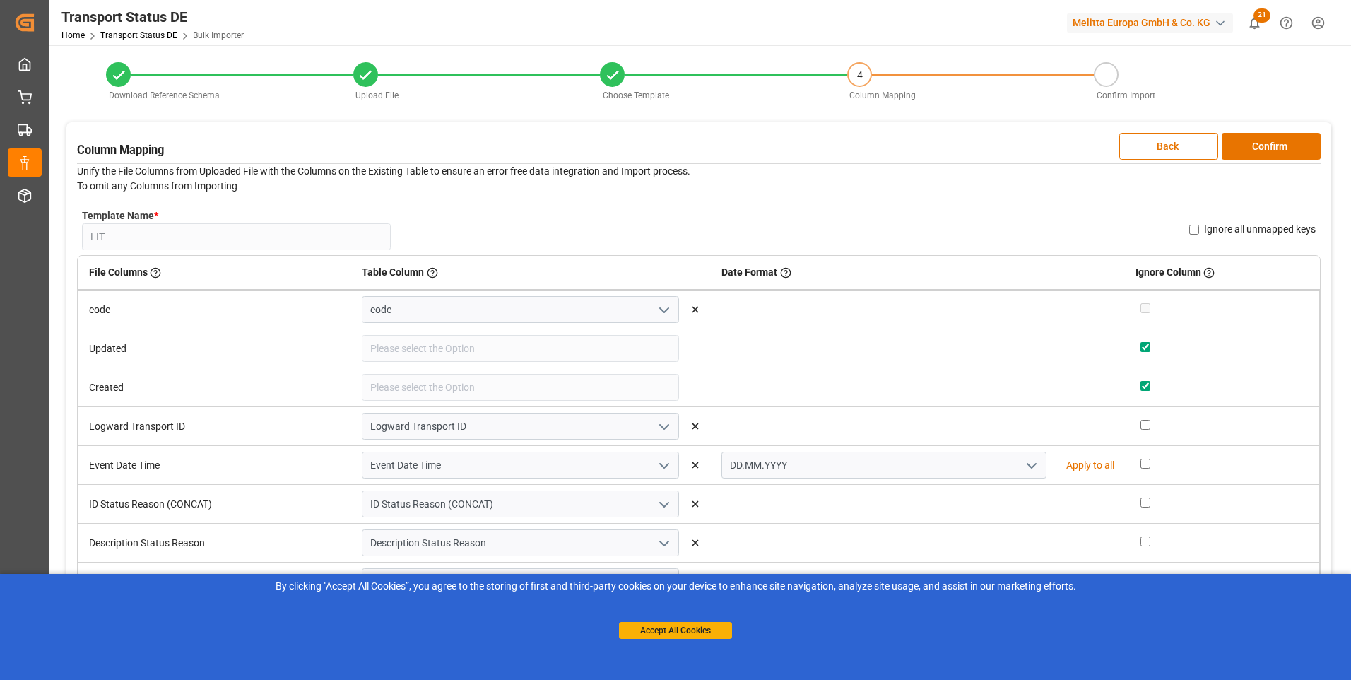
click at [1288, 144] on button "Confirm" at bounding box center [1271, 146] width 99 height 27
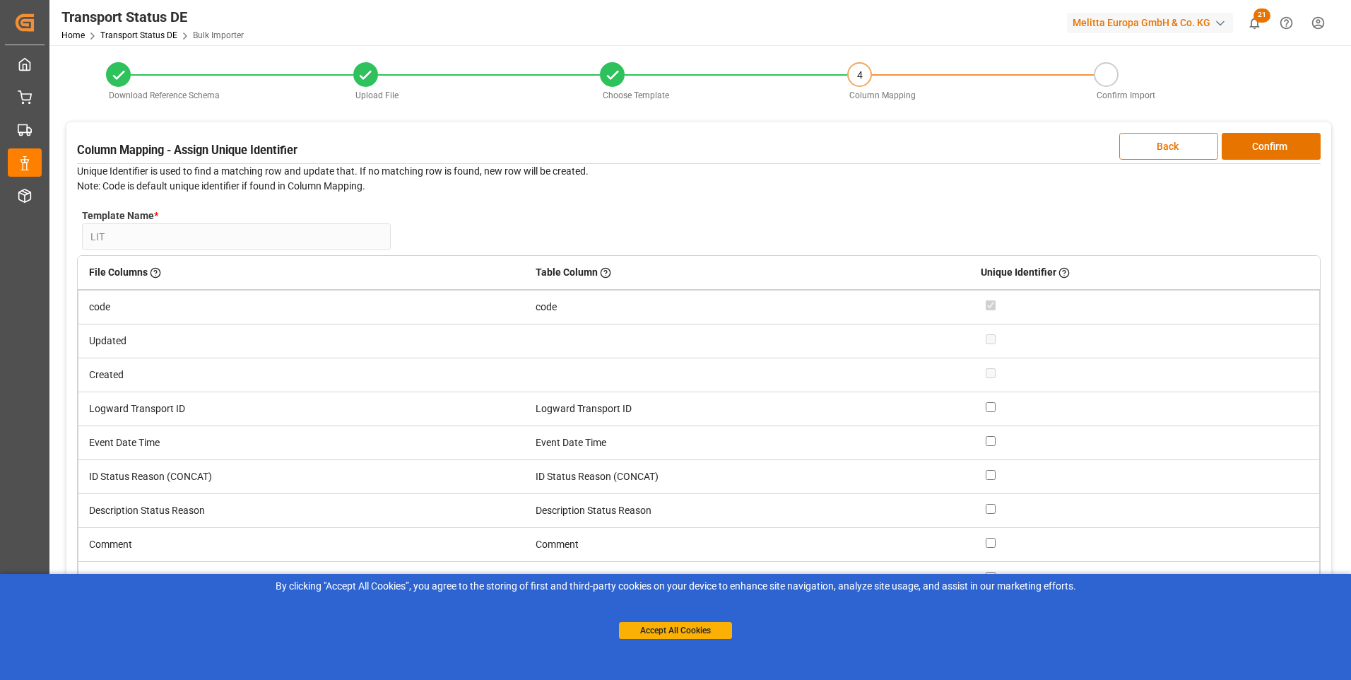
click at [1288, 144] on button "Confirm" at bounding box center [1271, 146] width 99 height 27
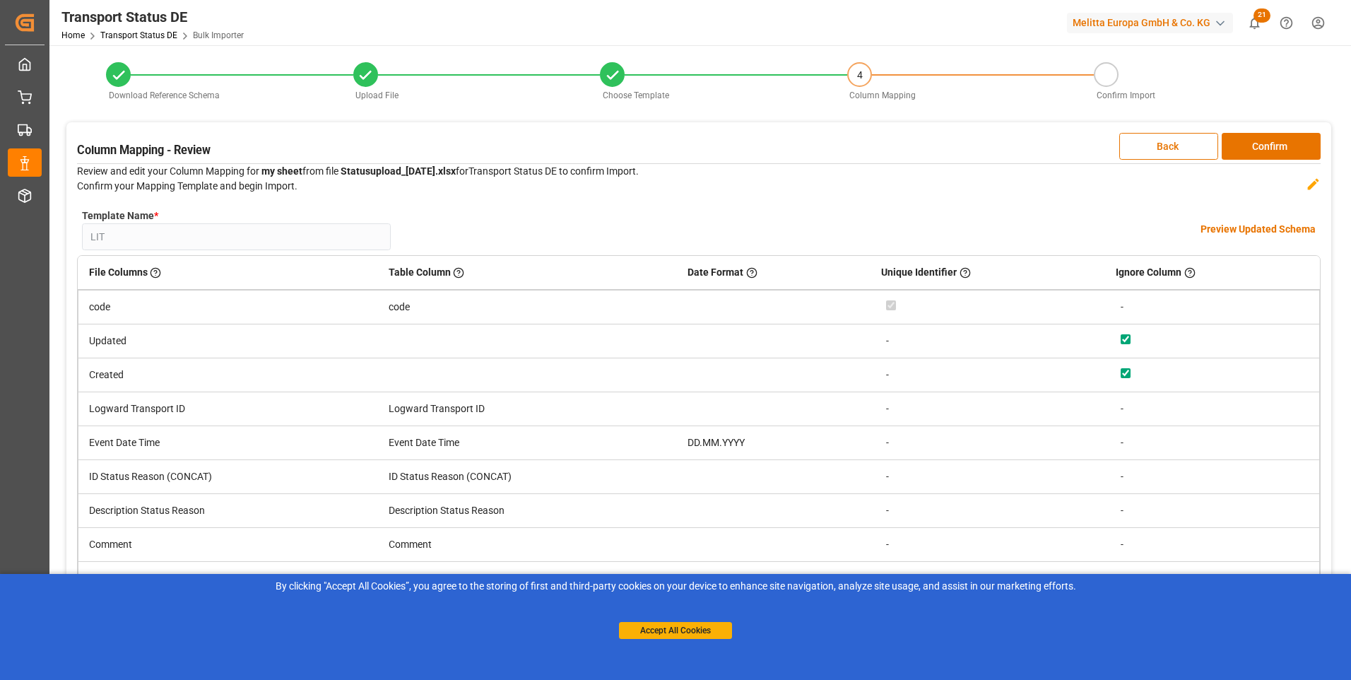
click at [1288, 144] on button "Confirm" at bounding box center [1271, 146] width 99 height 27
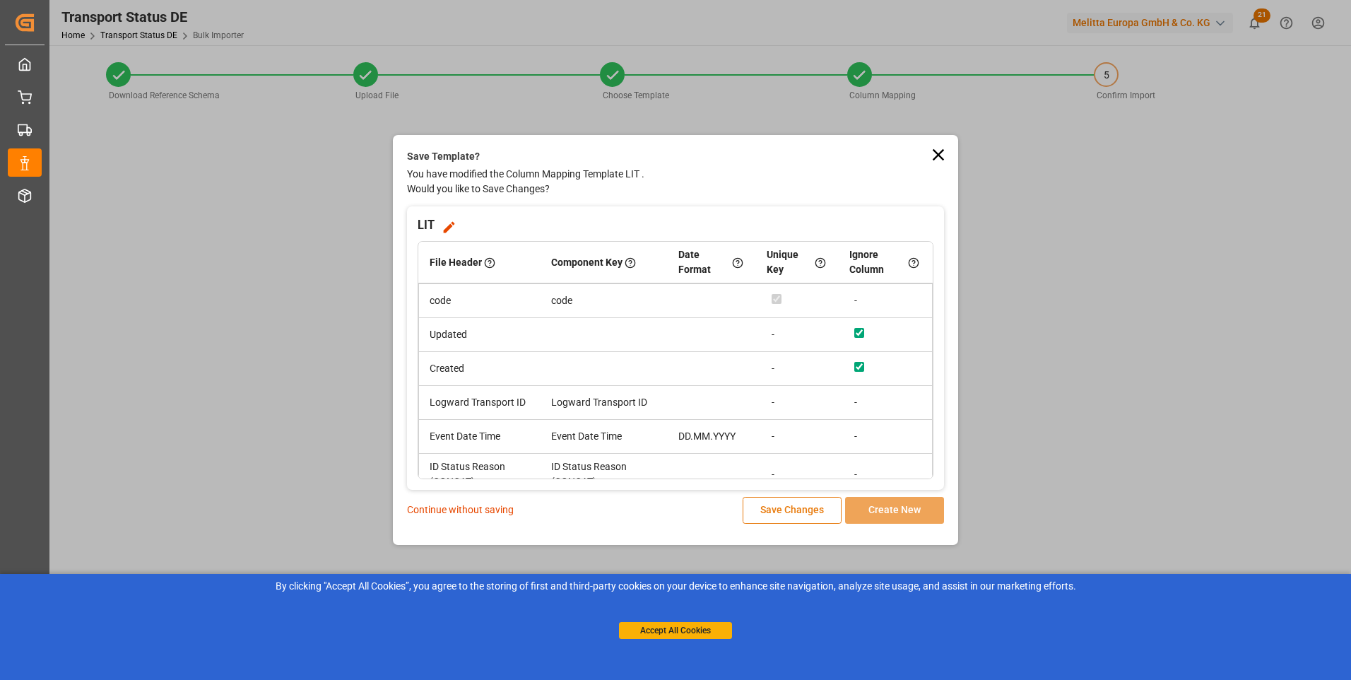
click at [780, 516] on button "Save Changes" at bounding box center [792, 510] width 99 height 27
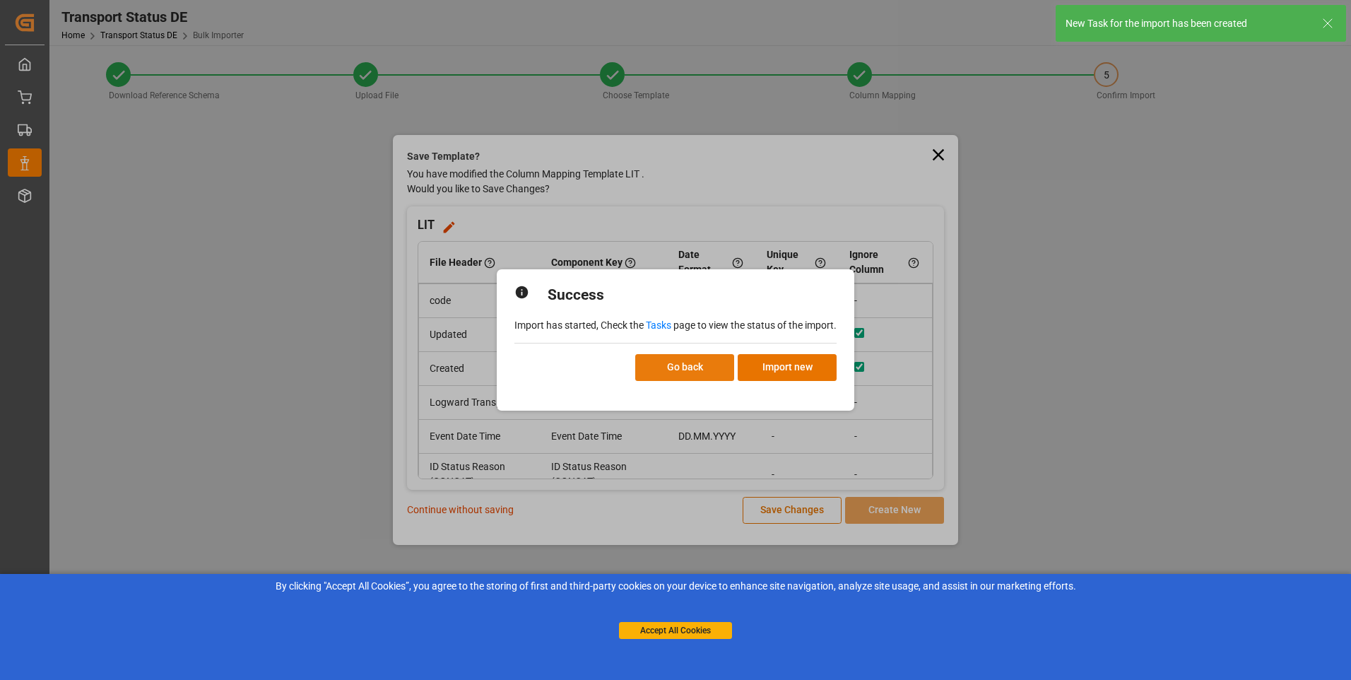
click at [693, 371] on button "Go back" at bounding box center [684, 367] width 99 height 27
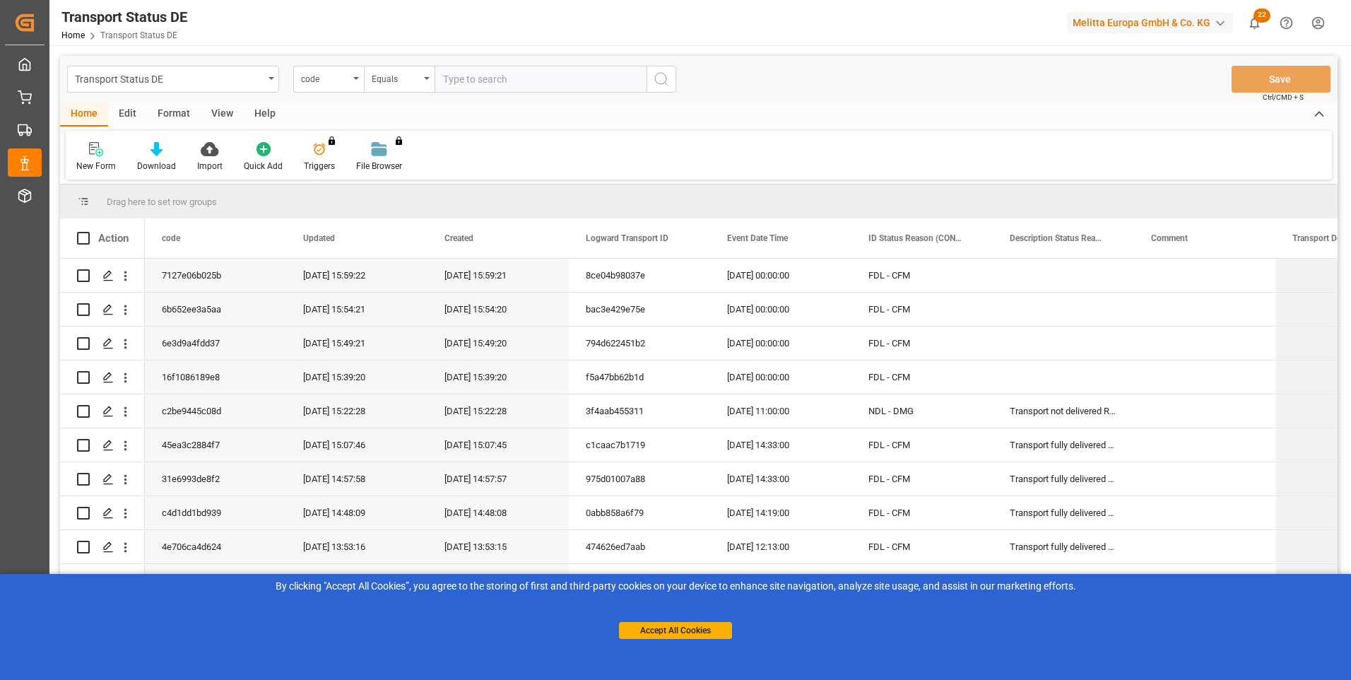
click at [1312, 23] on html "Created by potrace 1.15, written by [PERSON_NAME] [DATE]-[DATE] Created by potr…" at bounding box center [675, 340] width 1351 height 680
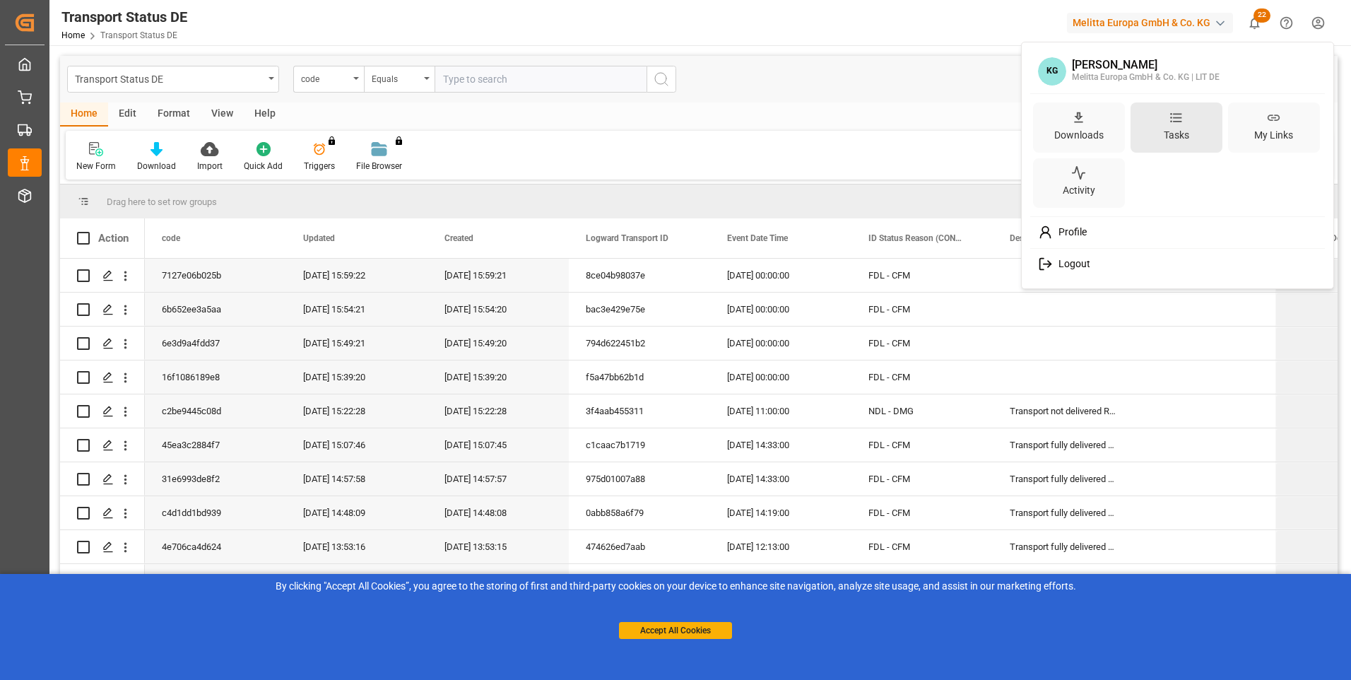
click at [1169, 135] on div "Tasks" at bounding box center [1176, 135] width 31 height 20
